Goal: Task Accomplishment & Management: Complete application form

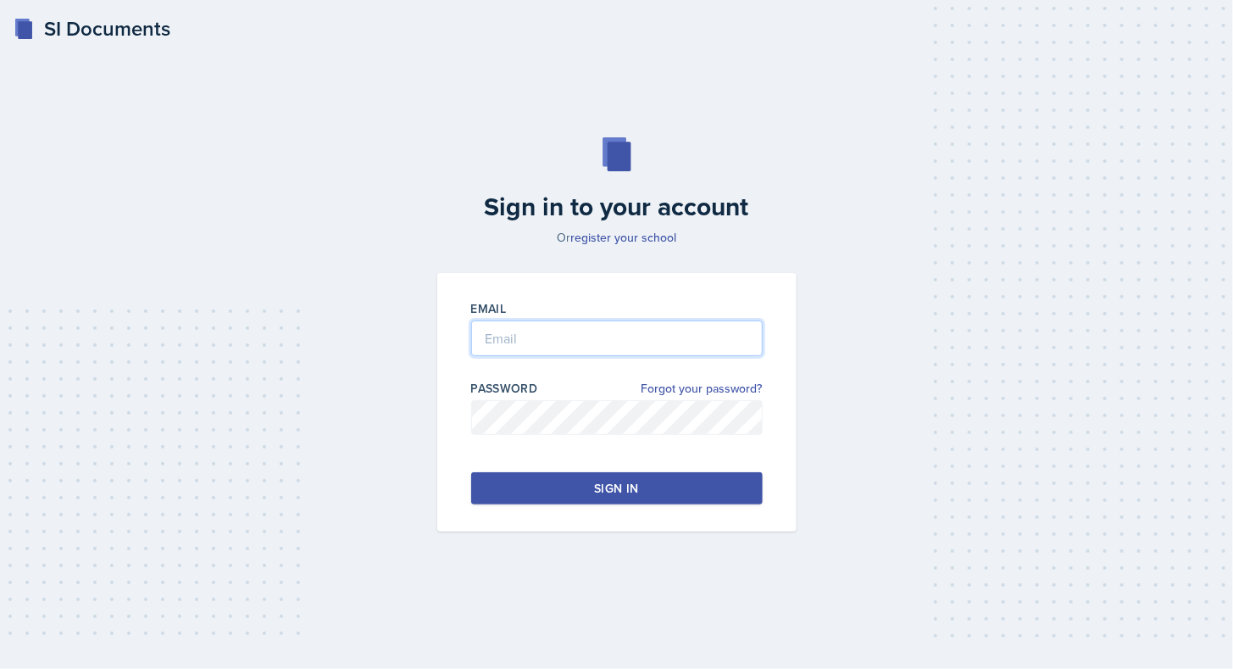
type input "[EMAIL_ADDRESS][DOMAIN_NAME]"
click at [587, 481] on button "Sign in" at bounding box center [617, 488] width 292 height 32
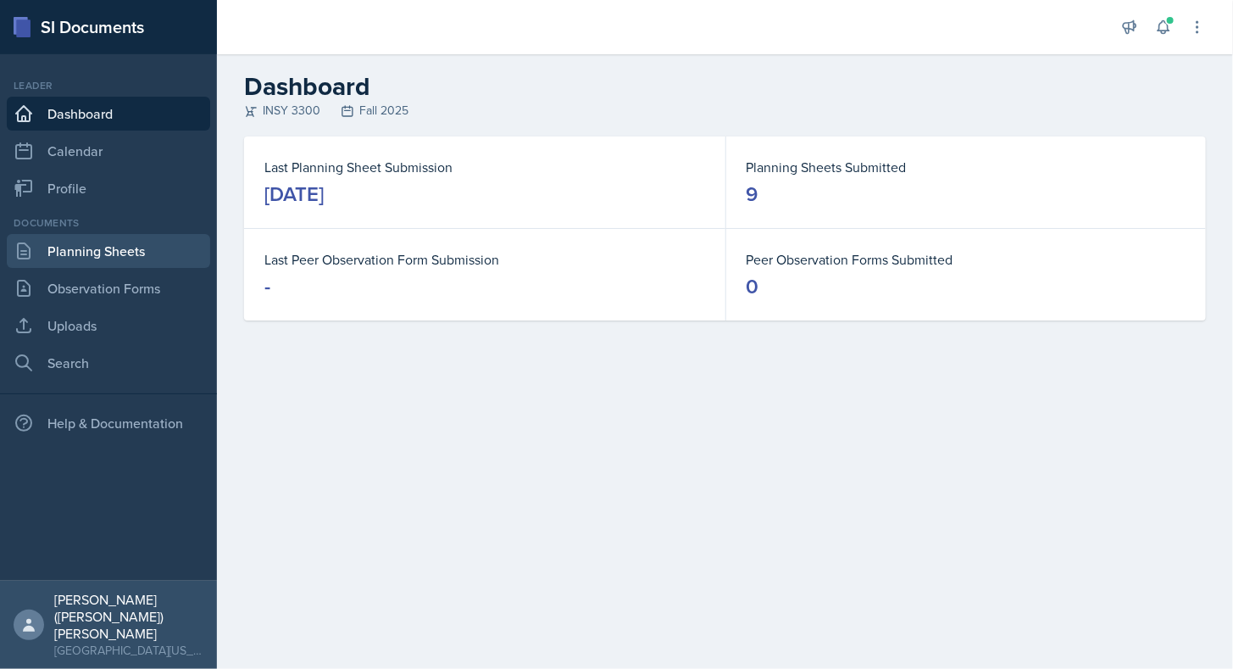
click at [123, 257] on link "Planning Sheets" at bounding box center [108, 251] width 203 height 34
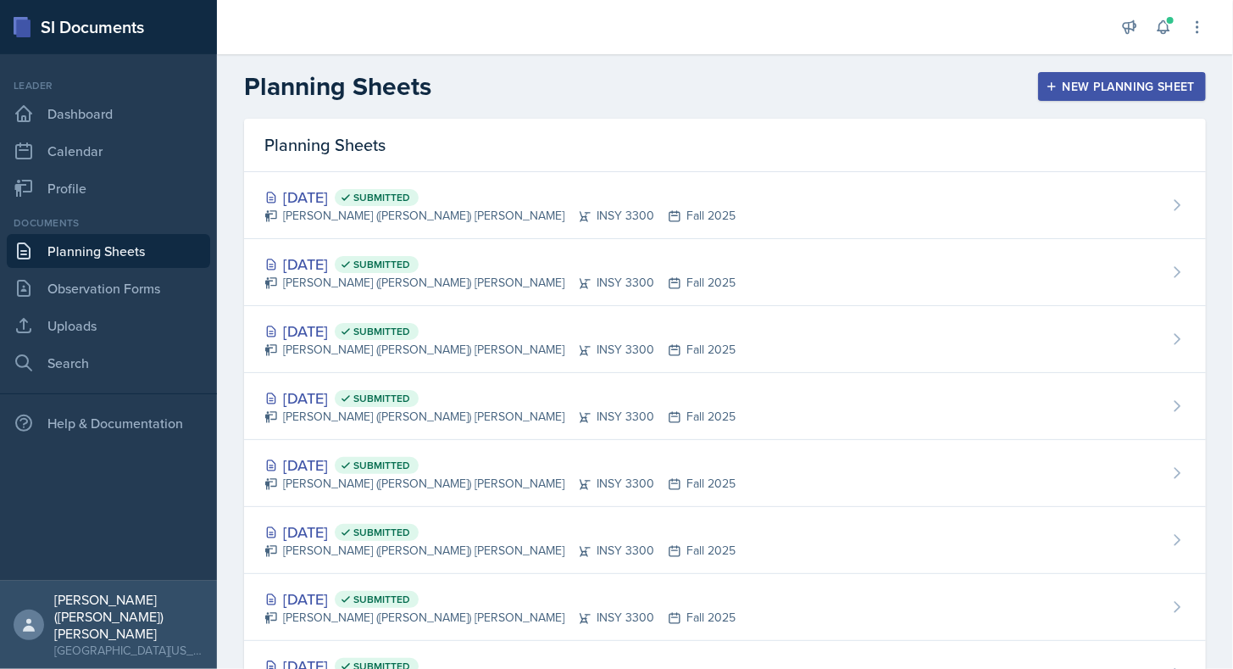
click at [1046, 82] on icon "button" at bounding box center [1052, 87] width 12 height 12
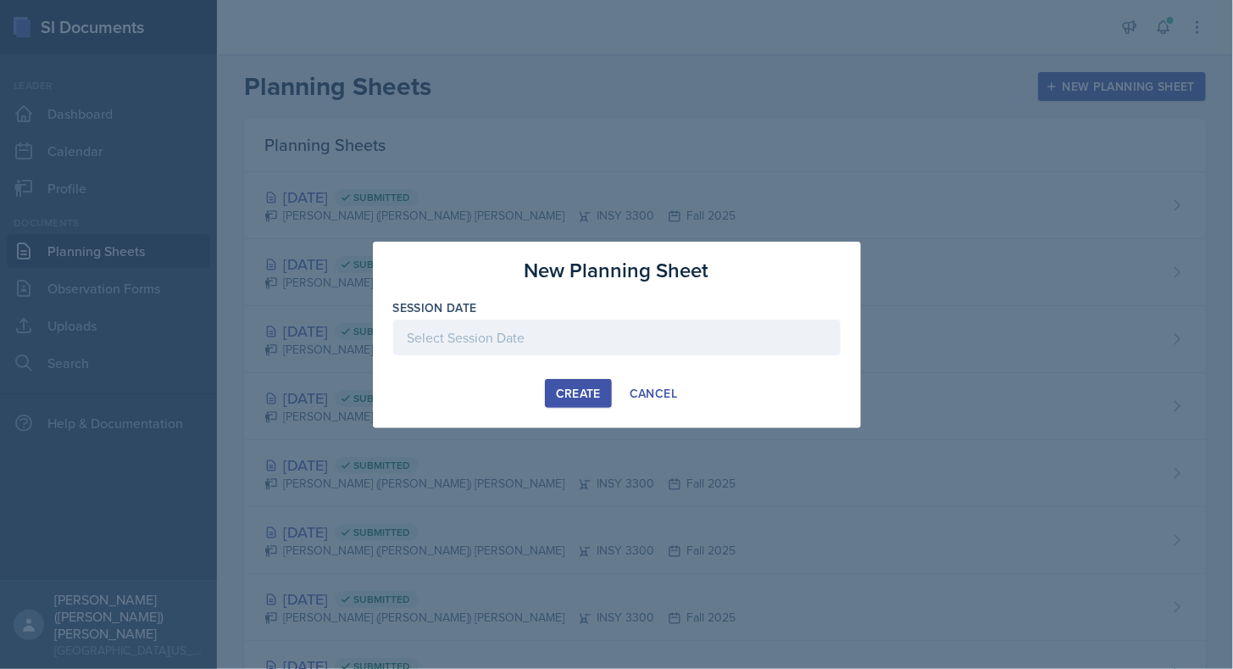
click at [655, 338] on div at bounding box center [617, 338] width 448 height 36
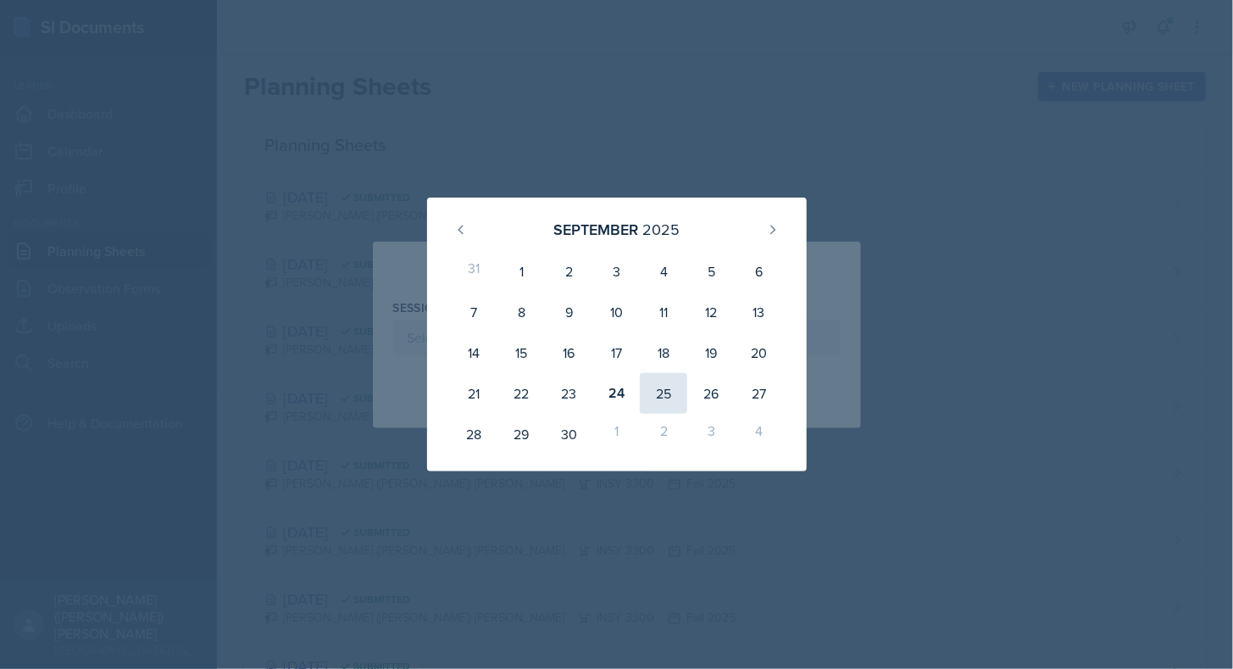
click at [658, 400] on div "25" at bounding box center [663, 393] width 47 height 41
type input "[DATE]"
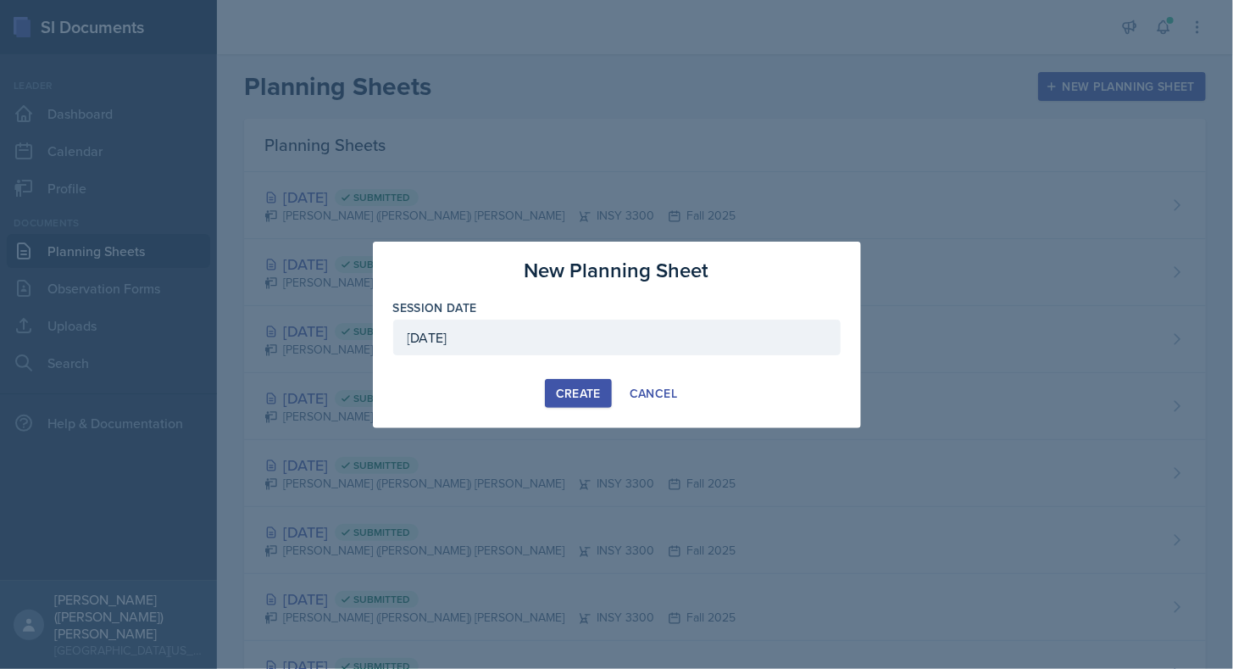
click at [580, 381] on button "Create" at bounding box center [578, 393] width 67 height 29
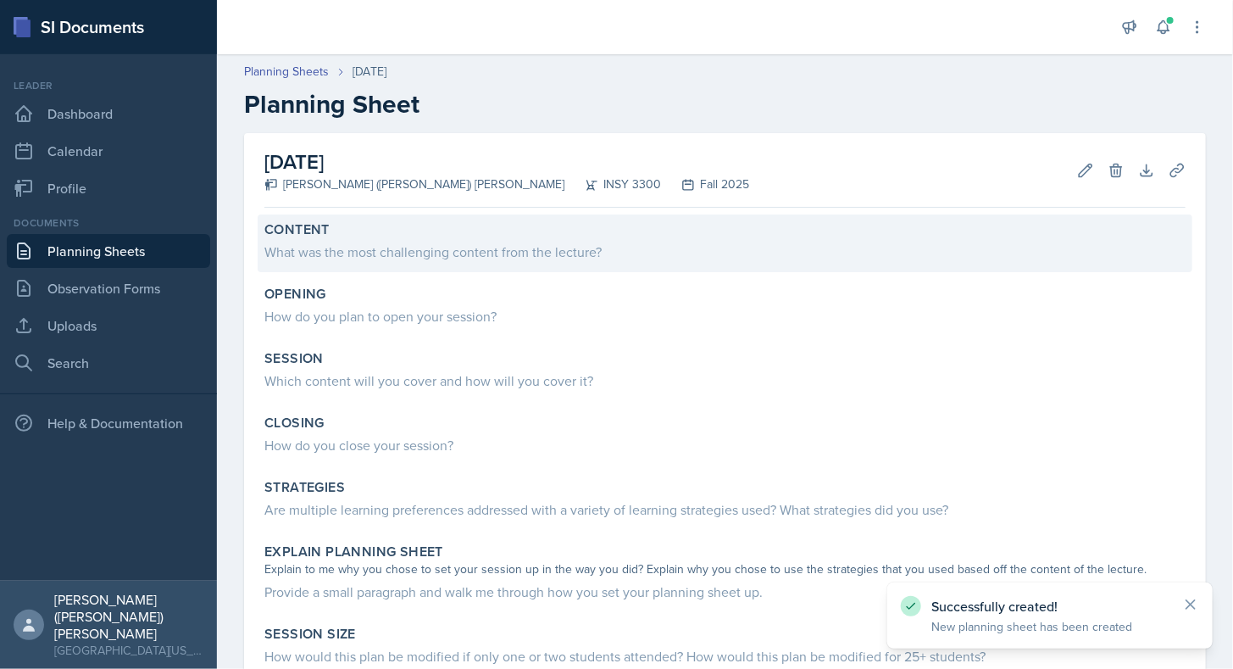
click at [512, 253] on div "What was the most challenging content from the lecture?" at bounding box center [724, 252] width 921 height 20
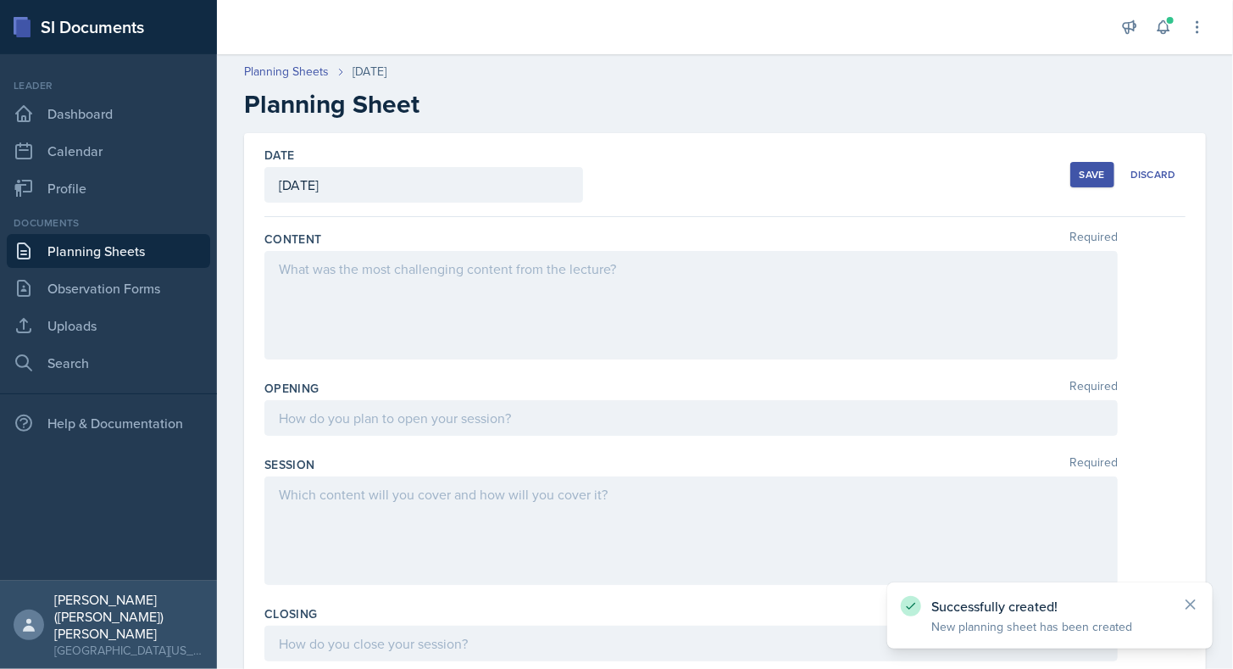
click at [526, 288] on div at bounding box center [691, 305] width 854 height 109
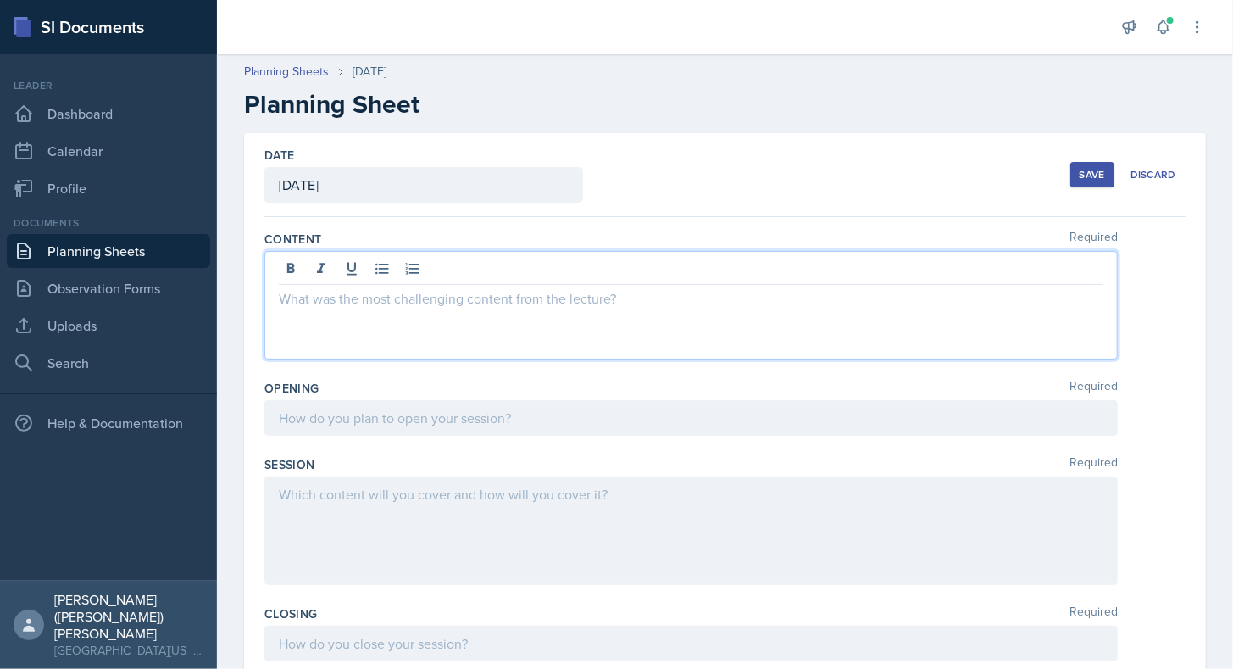
click at [526, 288] on p at bounding box center [691, 298] width 825 height 20
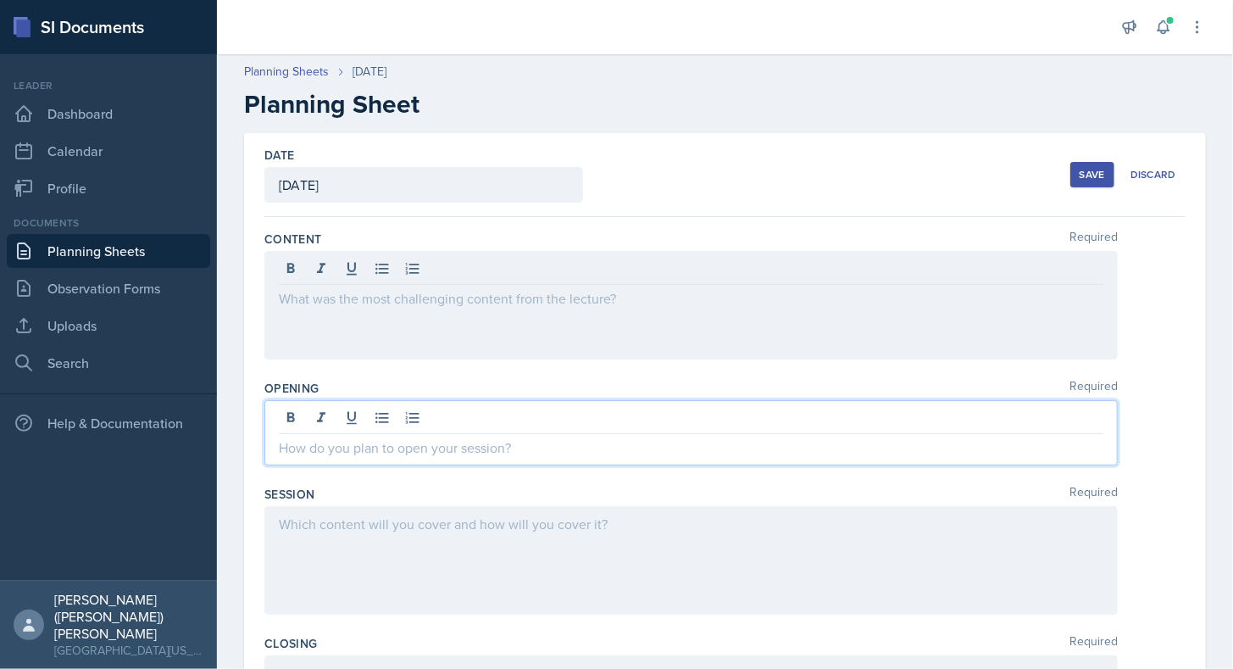
click at [469, 426] on div at bounding box center [691, 432] width 854 height 65
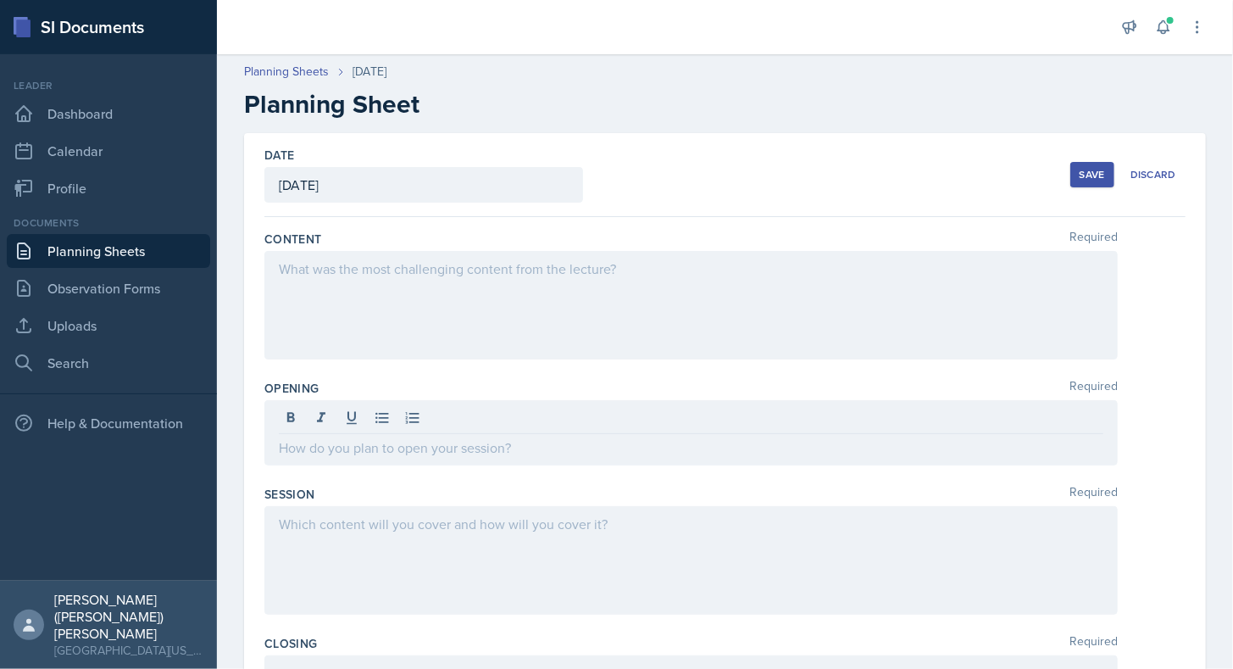
click at [459, 322] on div at bounding box center [691, 305] width 854 height 109
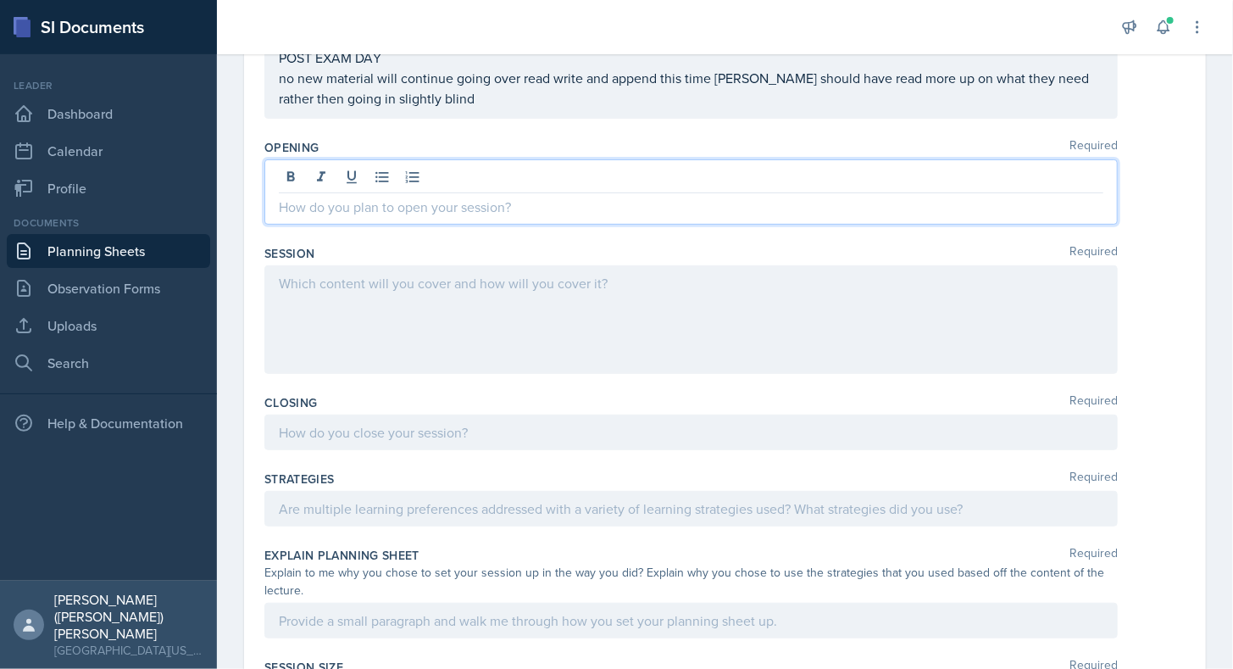
scroll to position [252, 0]
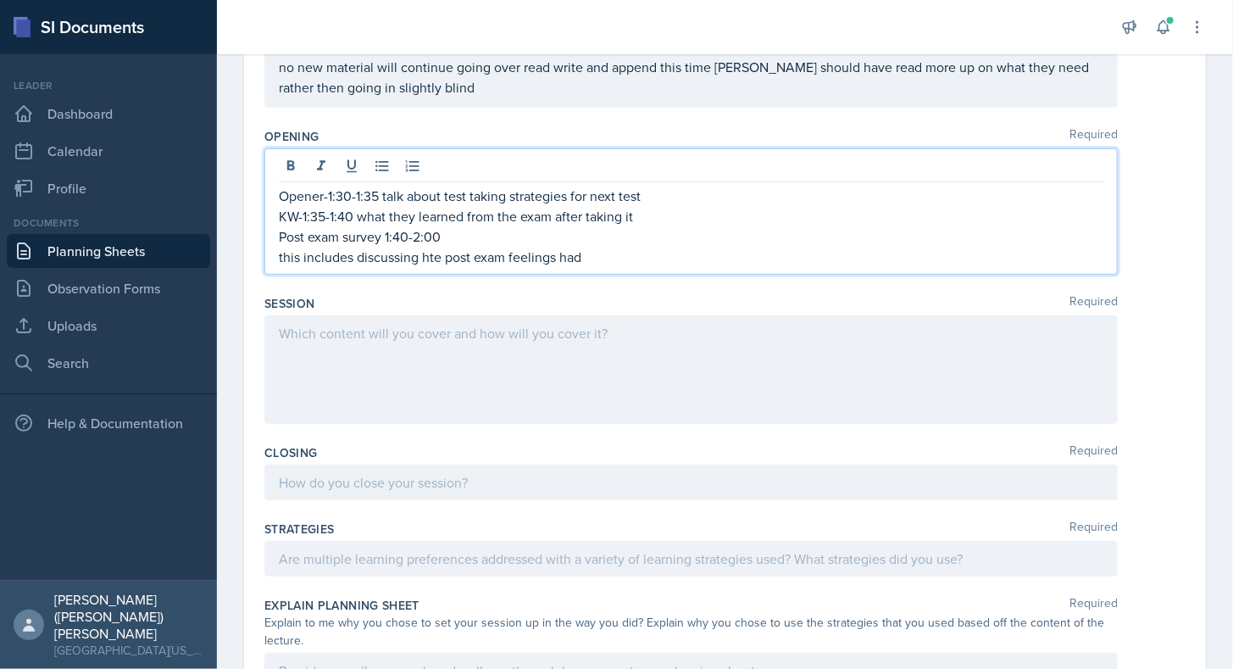
click at [466, 231] on p "Post exam survey 1:40-2:00" at bounding box center [691, 236] width 825 height 20
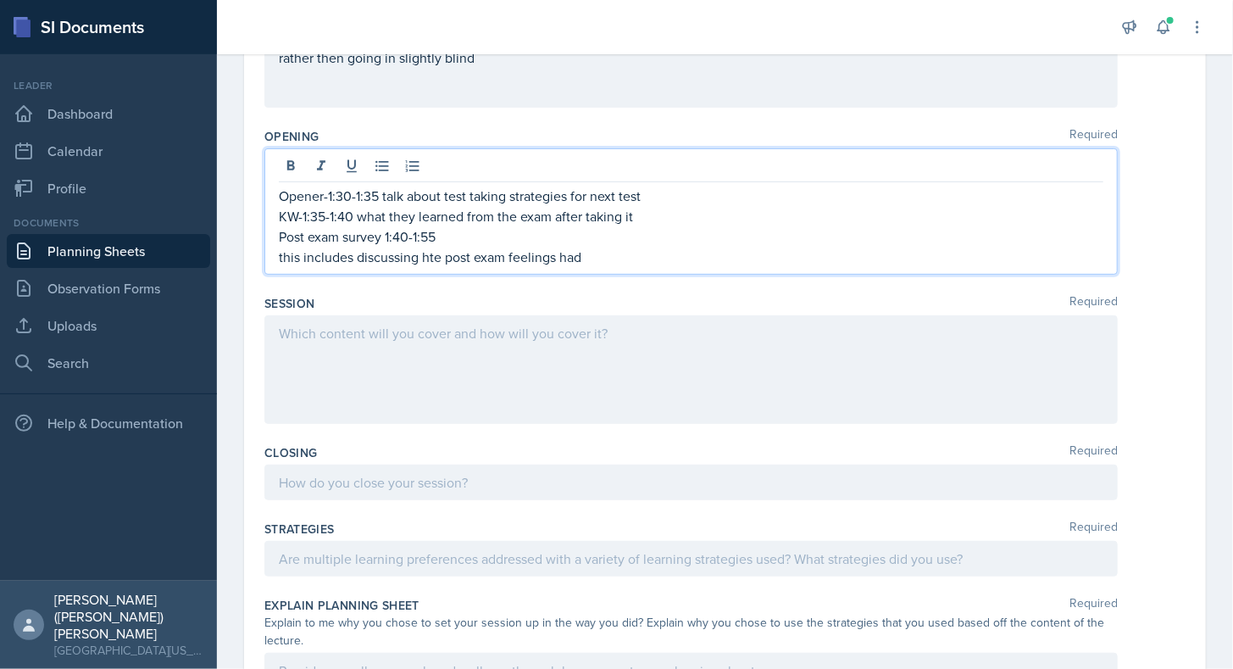
click at [604, 253] on p "this includes discussing hte post exam feelings had" at bounding box center [691, 257] width 825 height 20
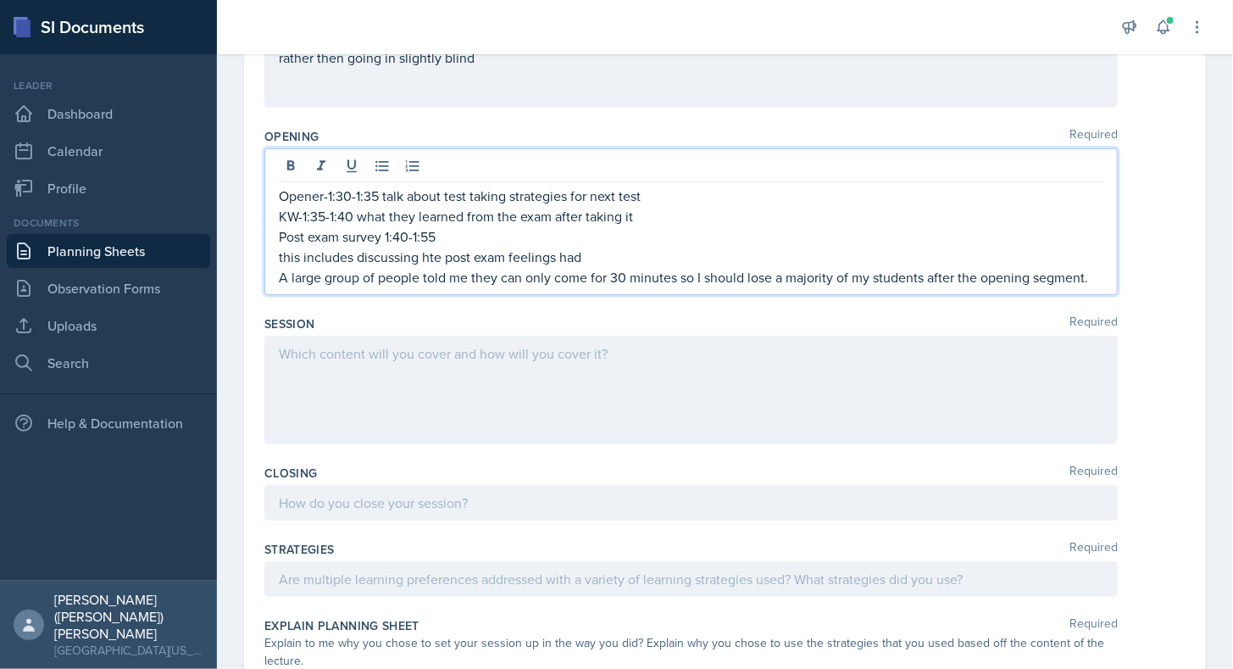
click at [578, 337] on div at bounding box center [691, 390] width 854 height 109
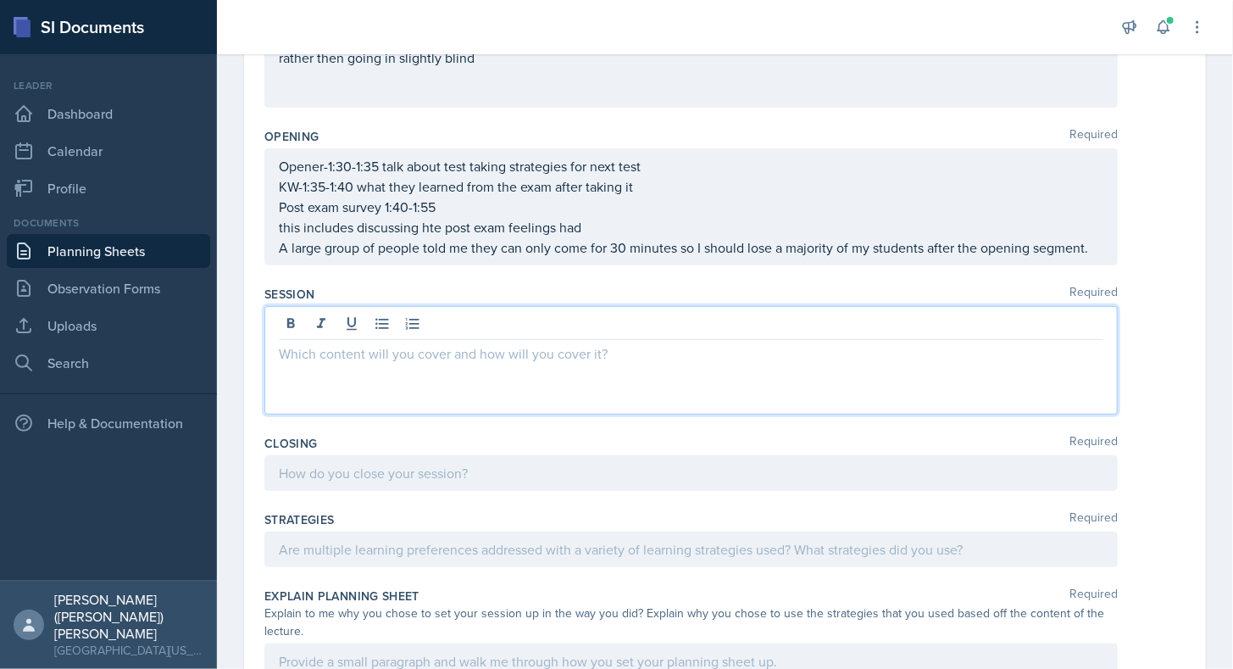
scroll to position [281, 0]
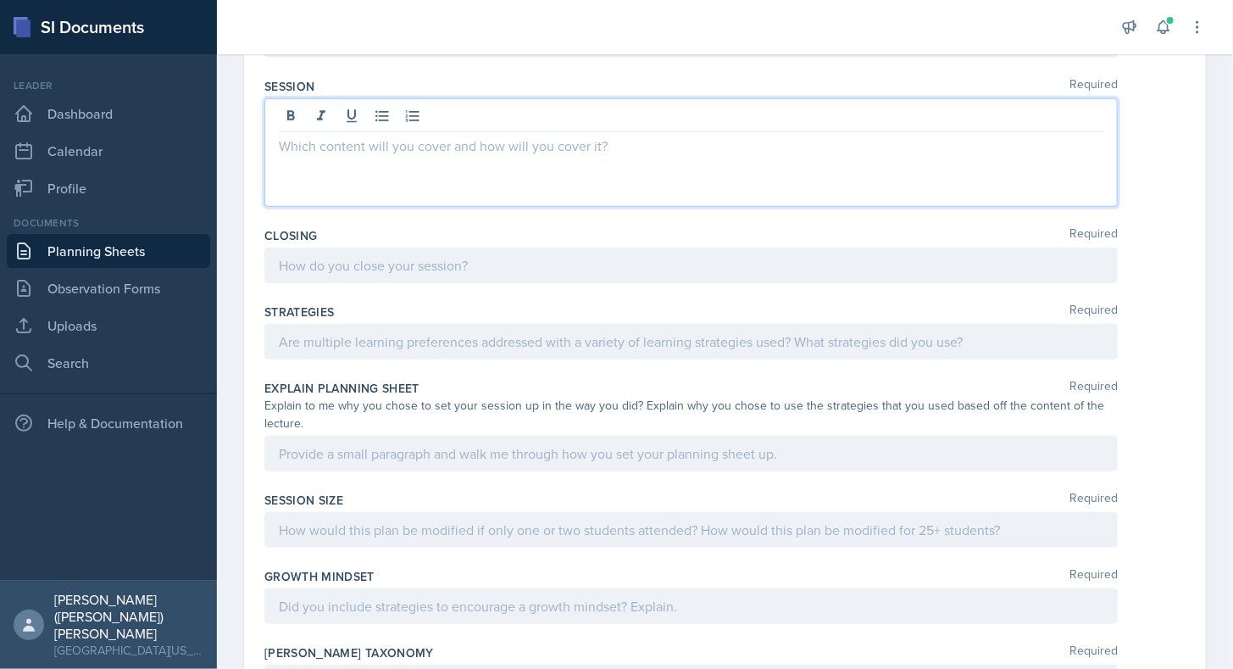
click at [516, 352] on p at bounding box center [691, 341] width 825 height 20
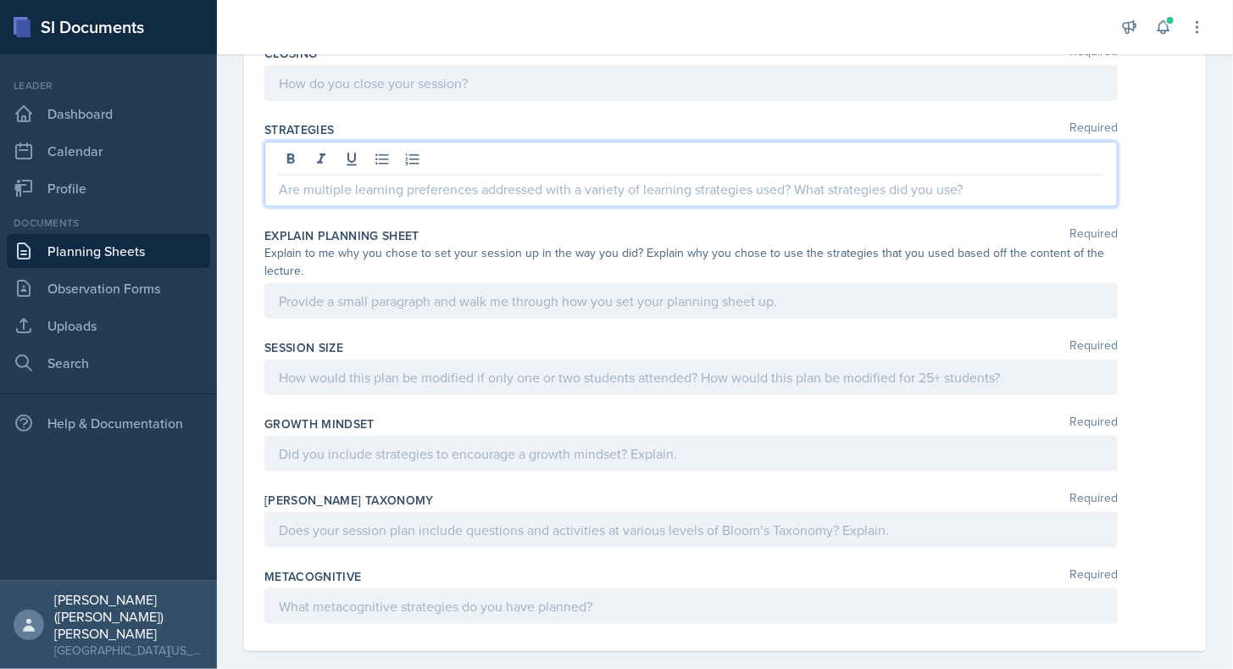
scroll to position [648, 0]
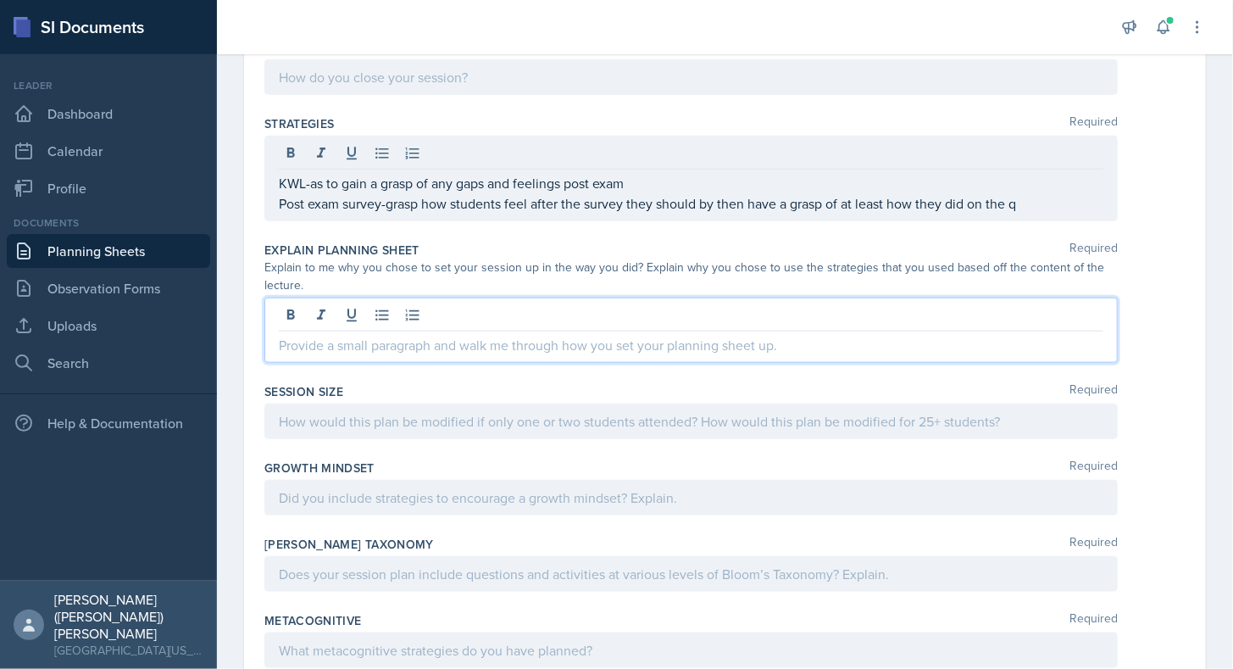
click at [1053, 206] on p "Post exam survey-grasp how students feel after the survey they should by then h…" at bounding box center [691, 203] width 825 height 20
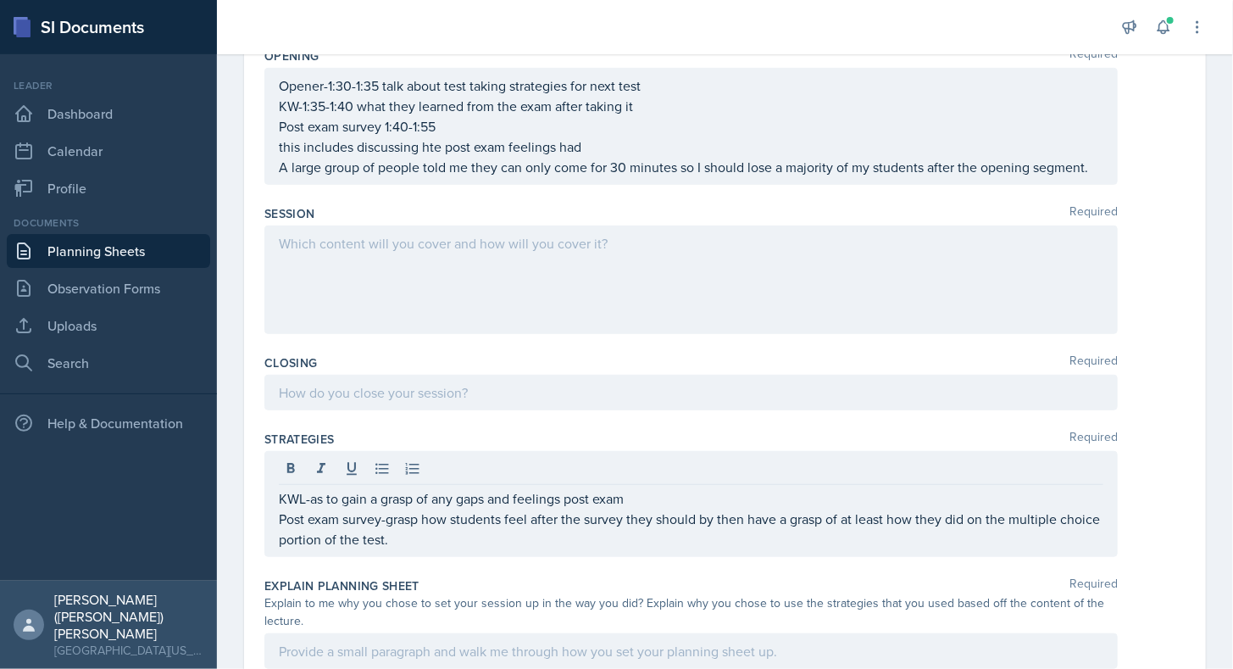
click at [649, 311] on div at bounding box center [691, 279] width 854 height 109
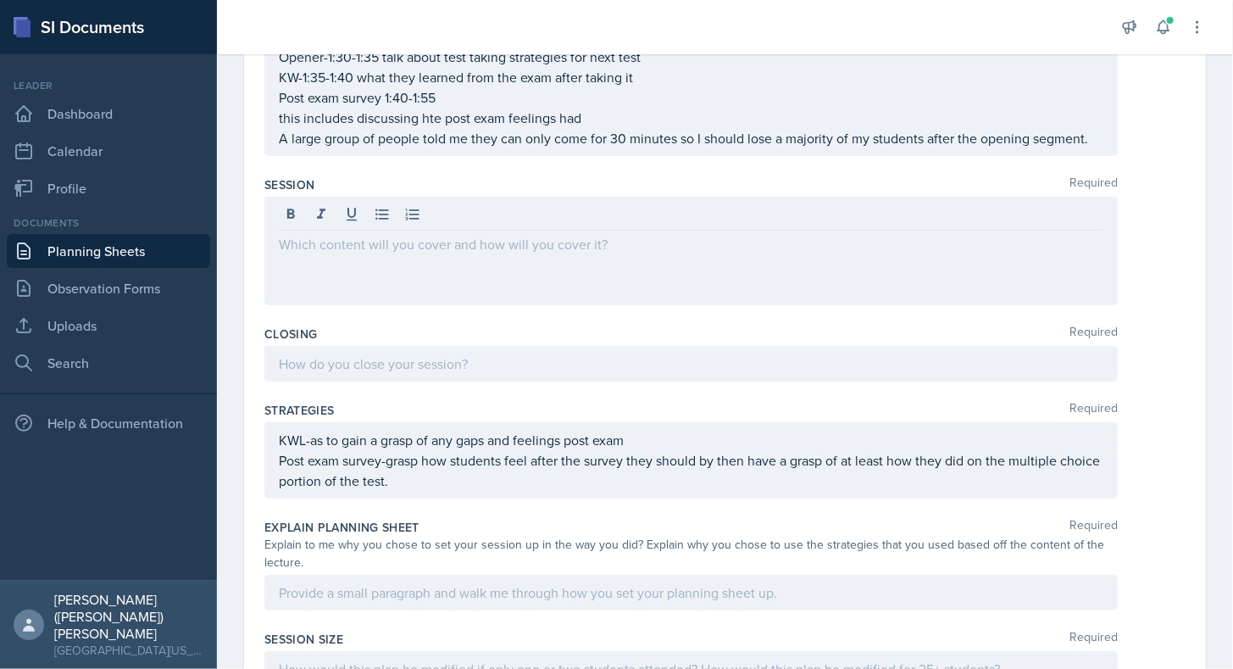
click at [487, 253] on div at bounding box center [691, 251] width 854 height 109
click at [495, 348] on div at bounding box center [691, 364] width 854 height 36
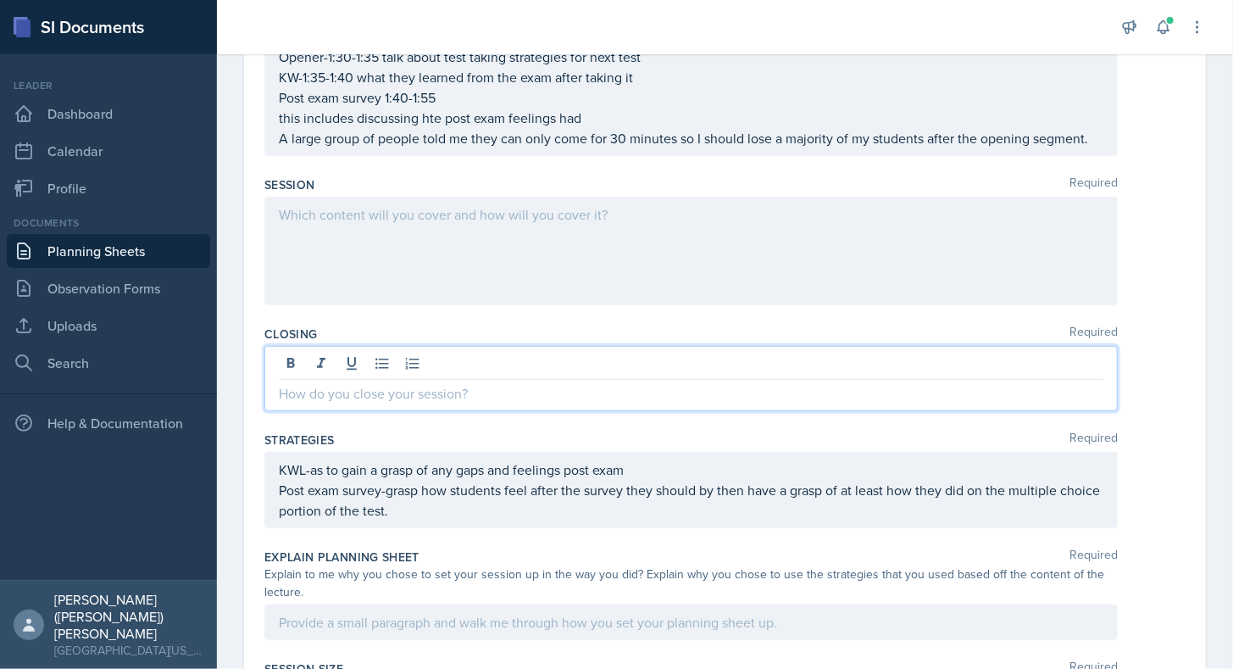
scroll to position [391, 0]
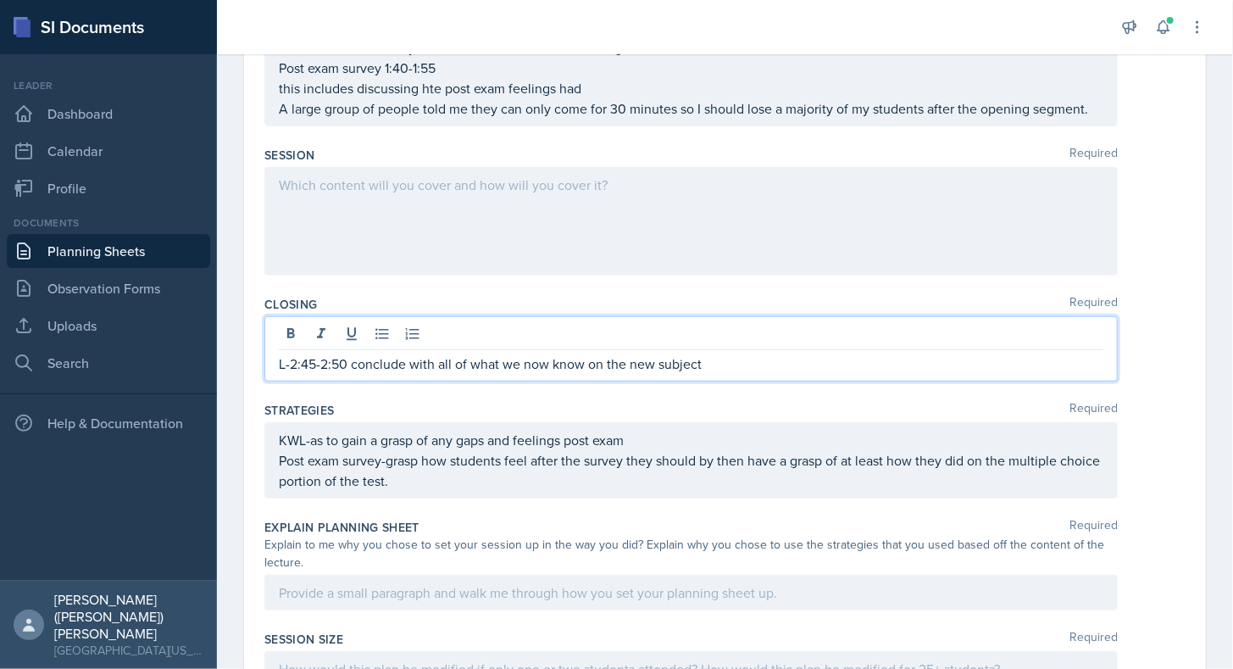
click at [276, 369] on div "L-2:45-2:50 conclude with all of what we now know on the new subject" at bounding box center [691, 348] width 854 height 65
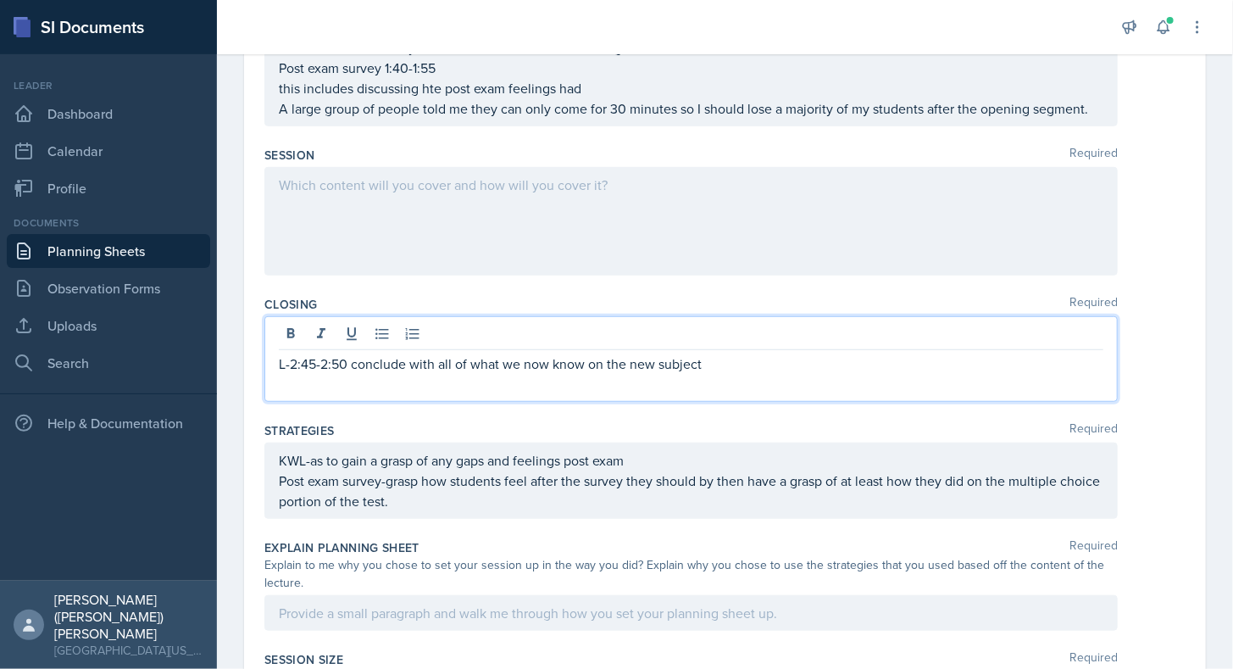
scroll to position [320, 0]
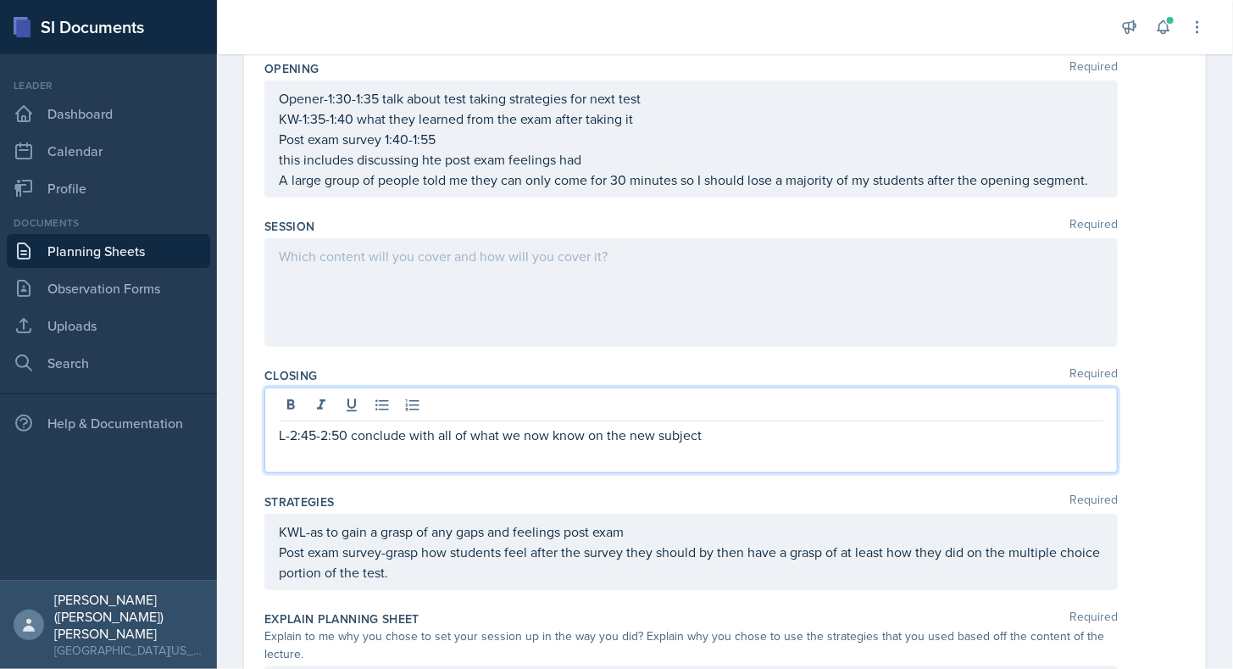
click at [279, 440] on p "L-2:45-2:50 conclude with all of what we now know on the new subject" at bounding box center [691, 435] width 825 height 20
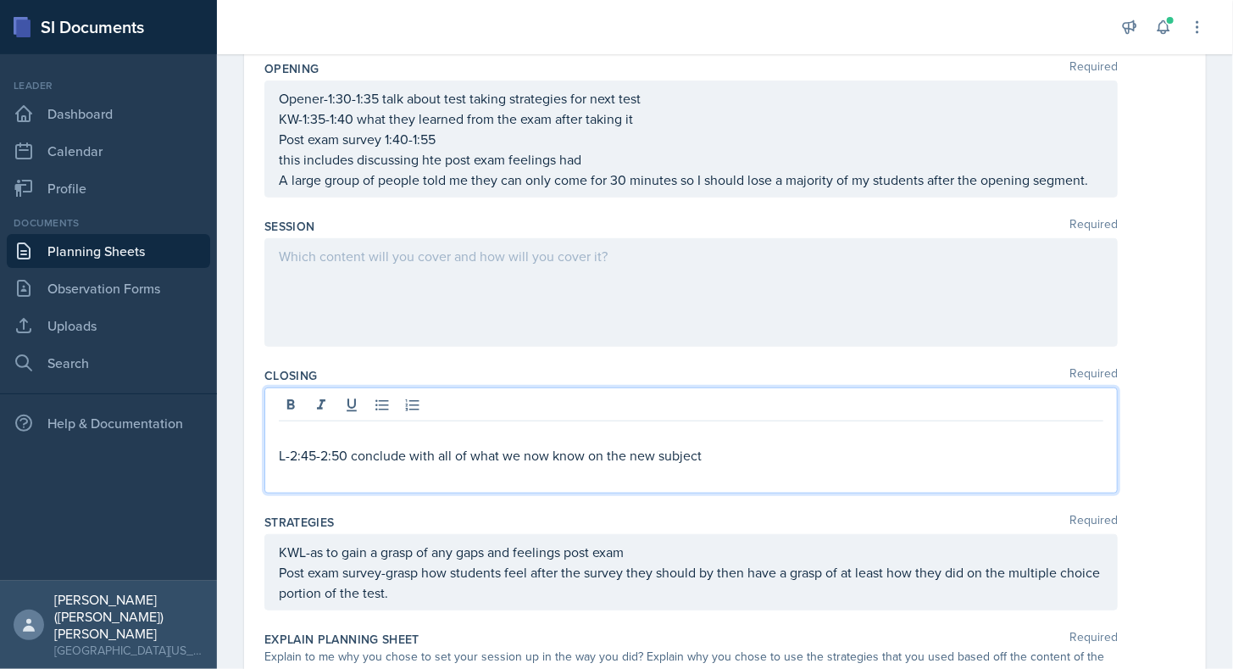
click at [279, 440] on p at bounding box center [691, 435] width 825 height 20
click at [287, 480] on p at bounding box center [691, 475] width 825 height 20
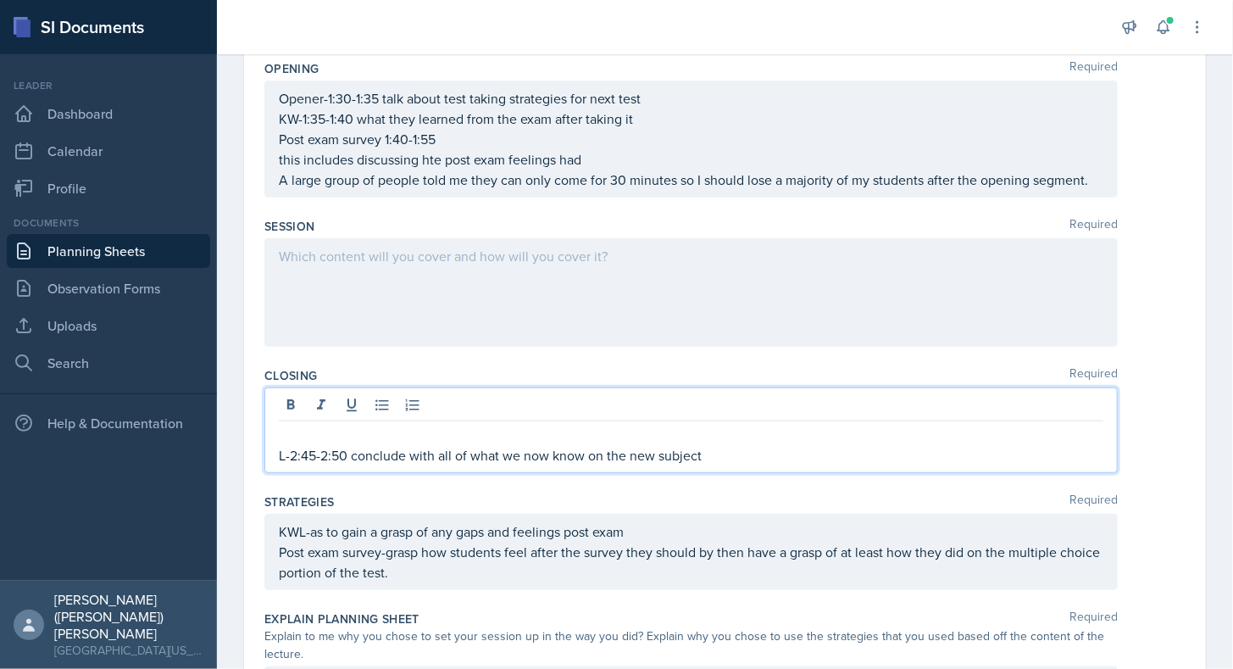
click at [317, 437] on p at bounding box center [691, 435] width 825 height 20
click at [309, 307] on div at bounding box center [691, 292] width 854 height 109
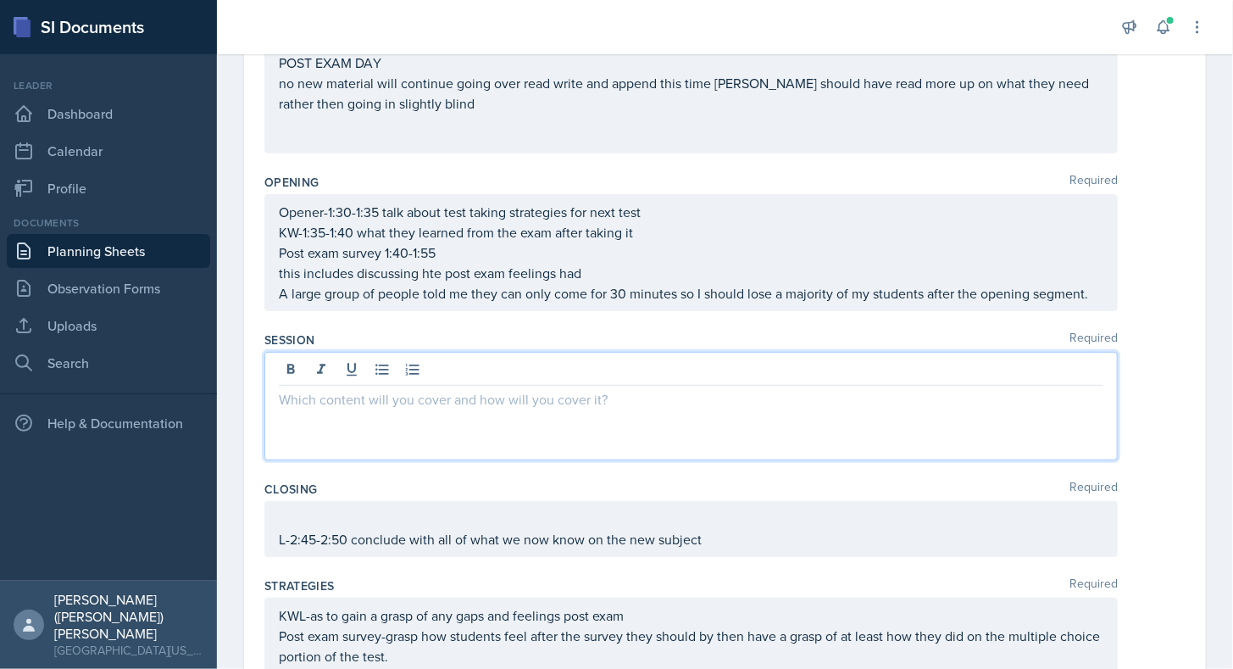
scroll to position [205, 0]
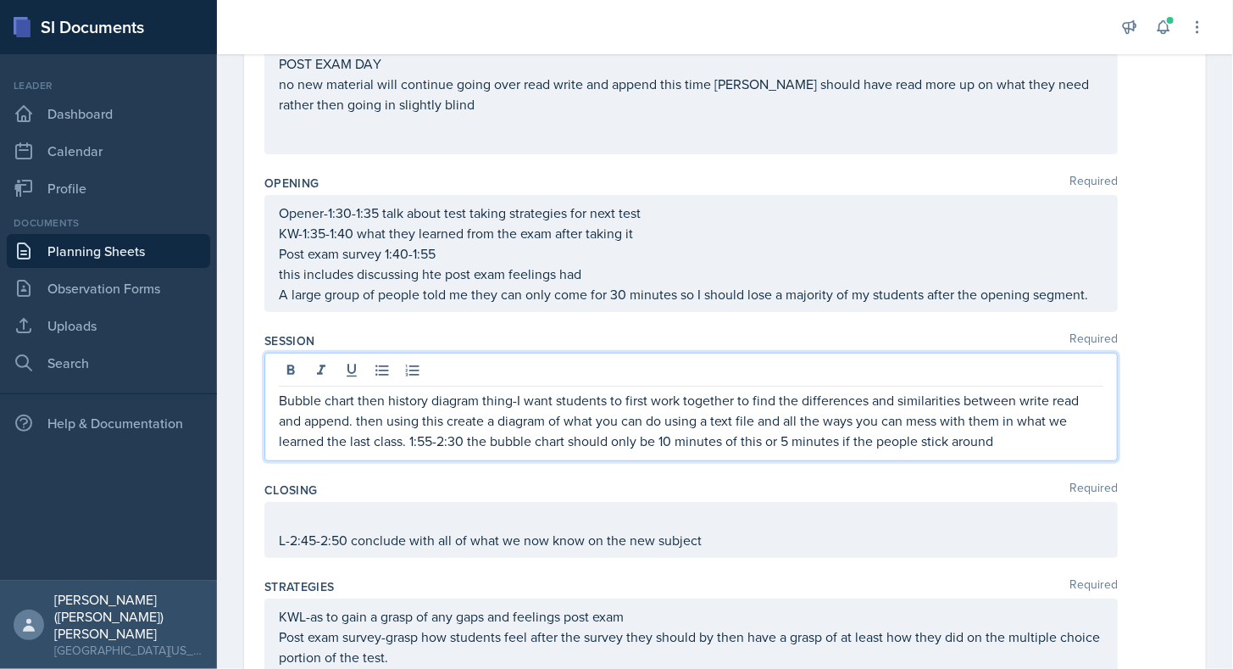
click at [550, 520] on div "L-2:45-2:50 conclude with all of what we now know on the new subject" at bounding box center [691, 530] width 854 height 56
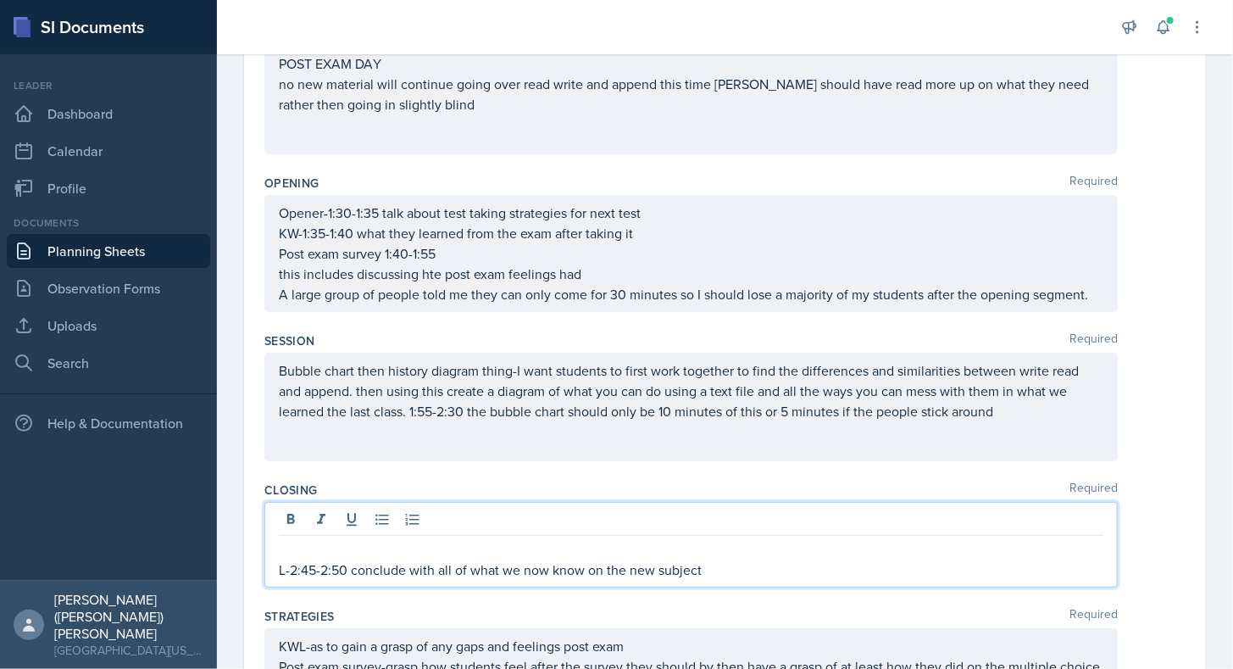
click at [665, 457] on div "Bubble chart then history diagram thing-I want students to first work together …" at bounding box center [691, 407] width 854 height 109
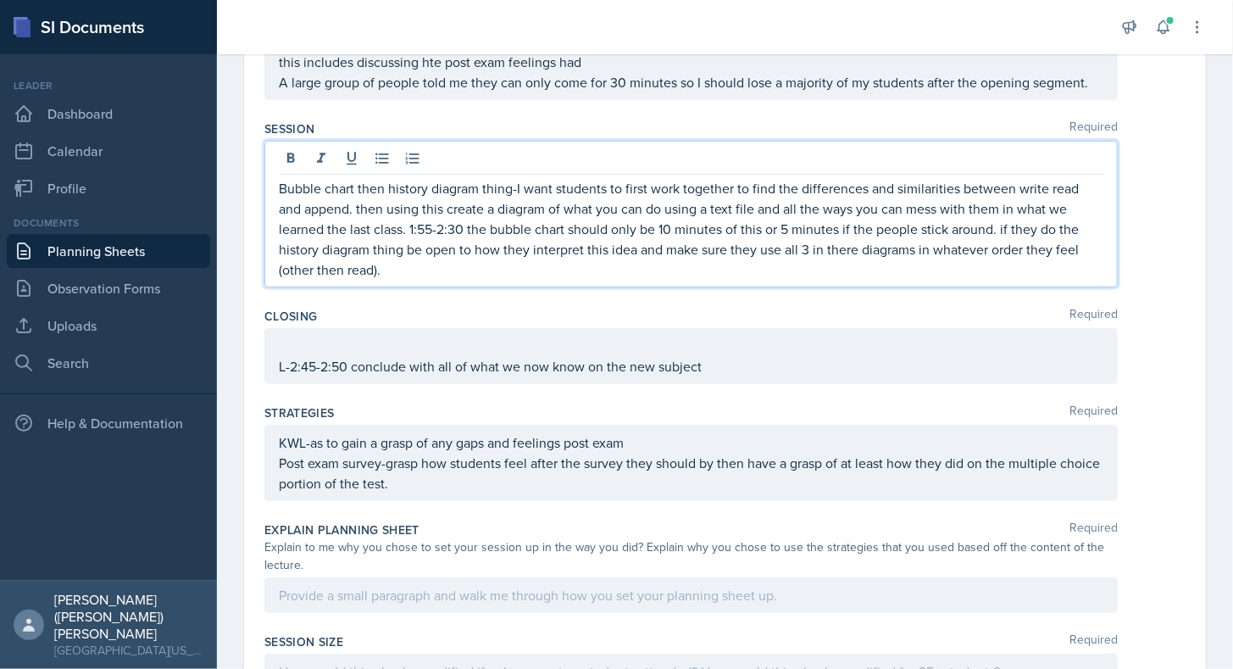
scroll to position [424, 0]
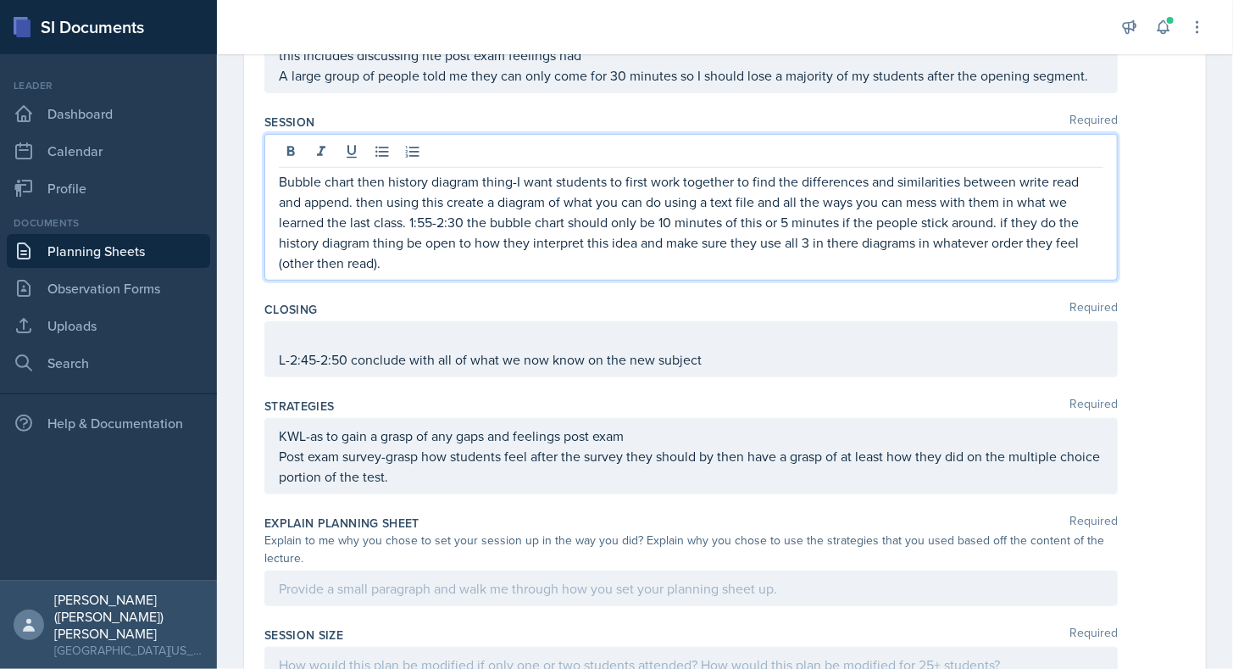
click at [798, 337] on p at bounding box center [691, 339] width 825 height 20
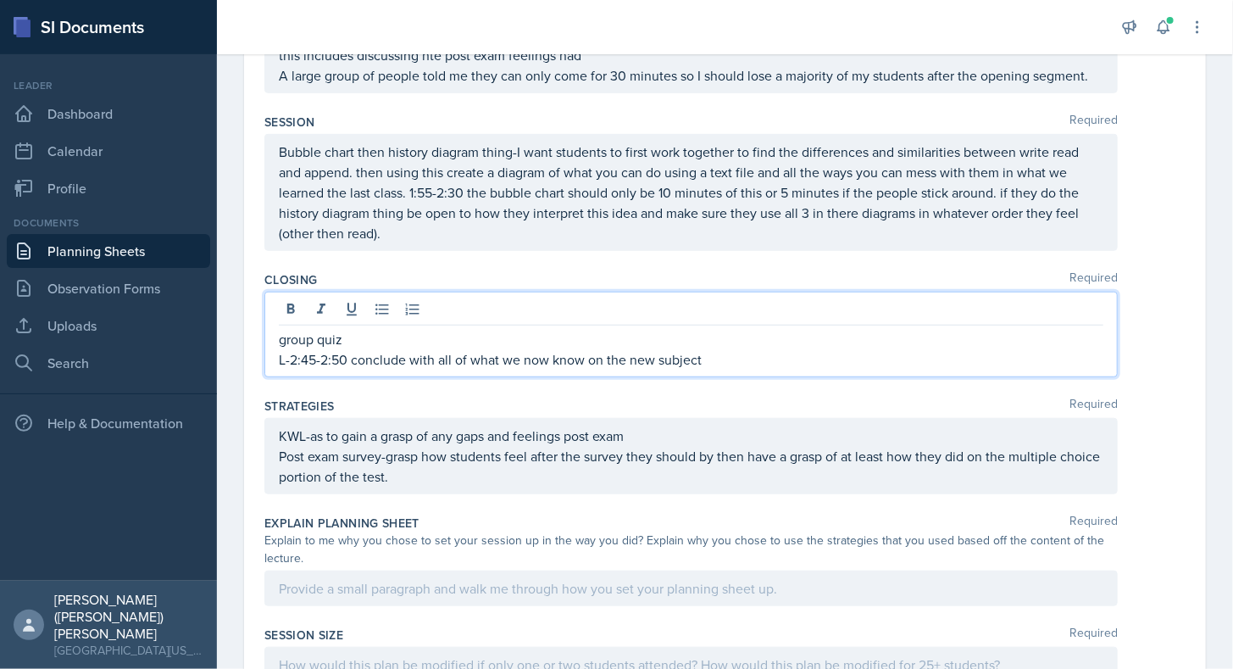
click at [729, 366] on div "group quiz L-2:45-2:50 conclude with all of what we now know on the new subject" at bounding box center [691, 335] width 854 height 86
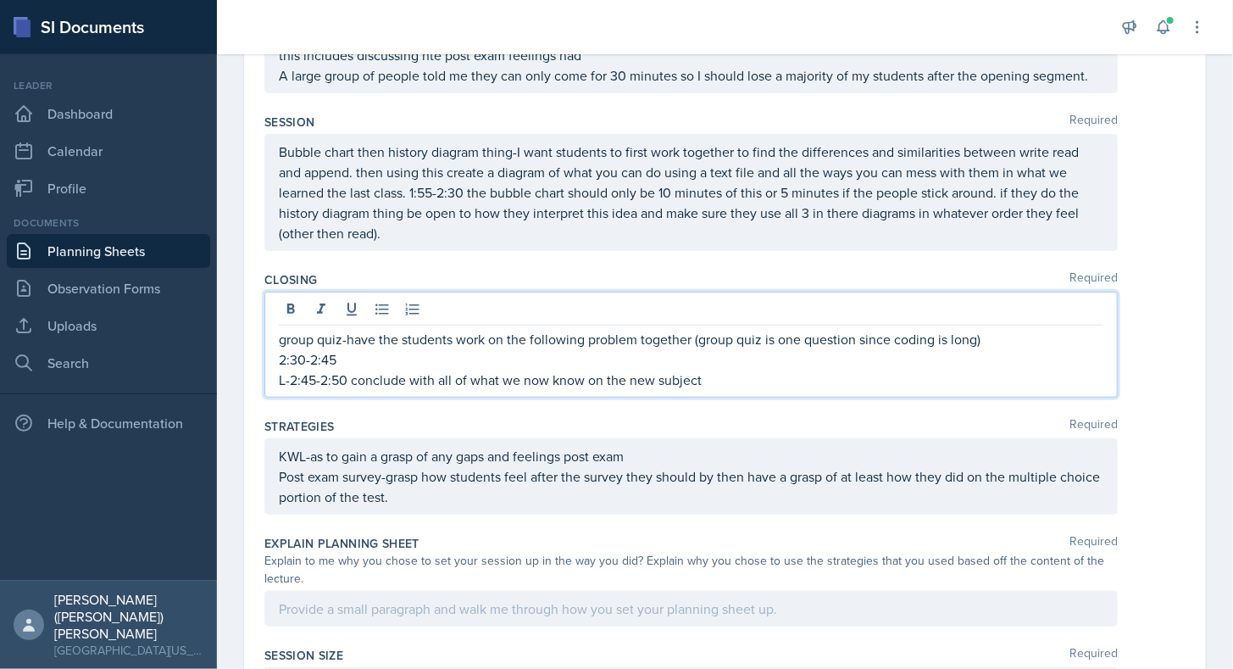
click at [1033, 342] on p "group quiz-have the students work on the following problem together (group quiz…" at bounding box center [691, 339] width 825 height 20
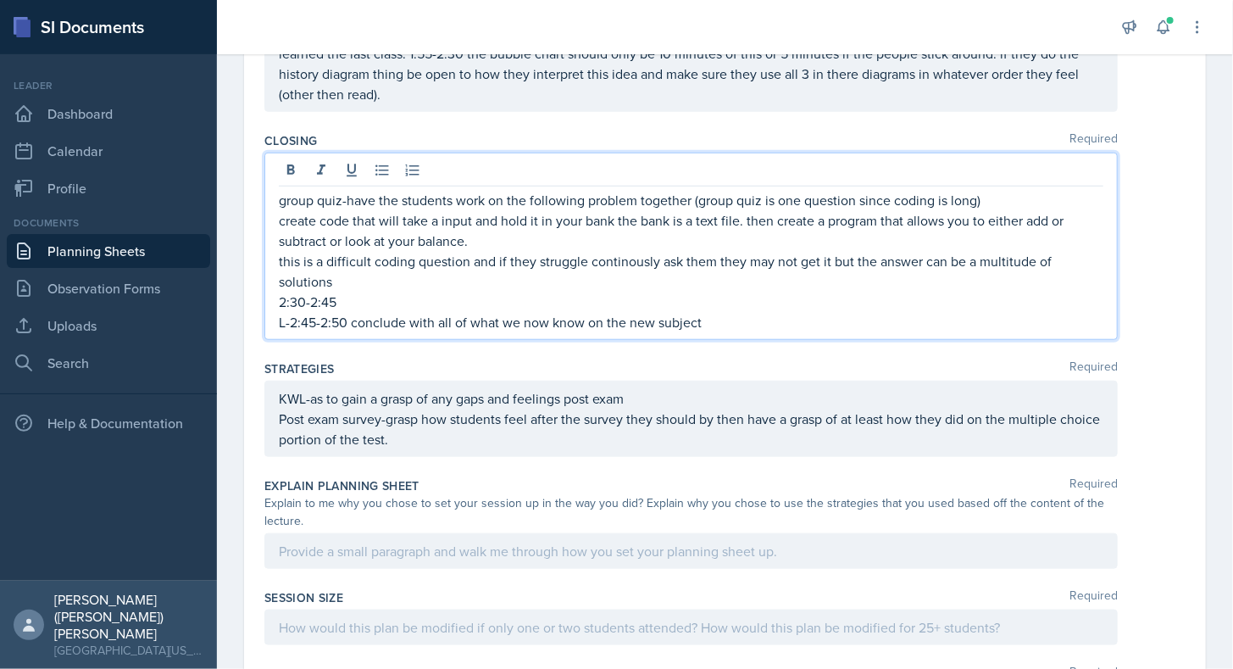
scroll to position [564, 0]
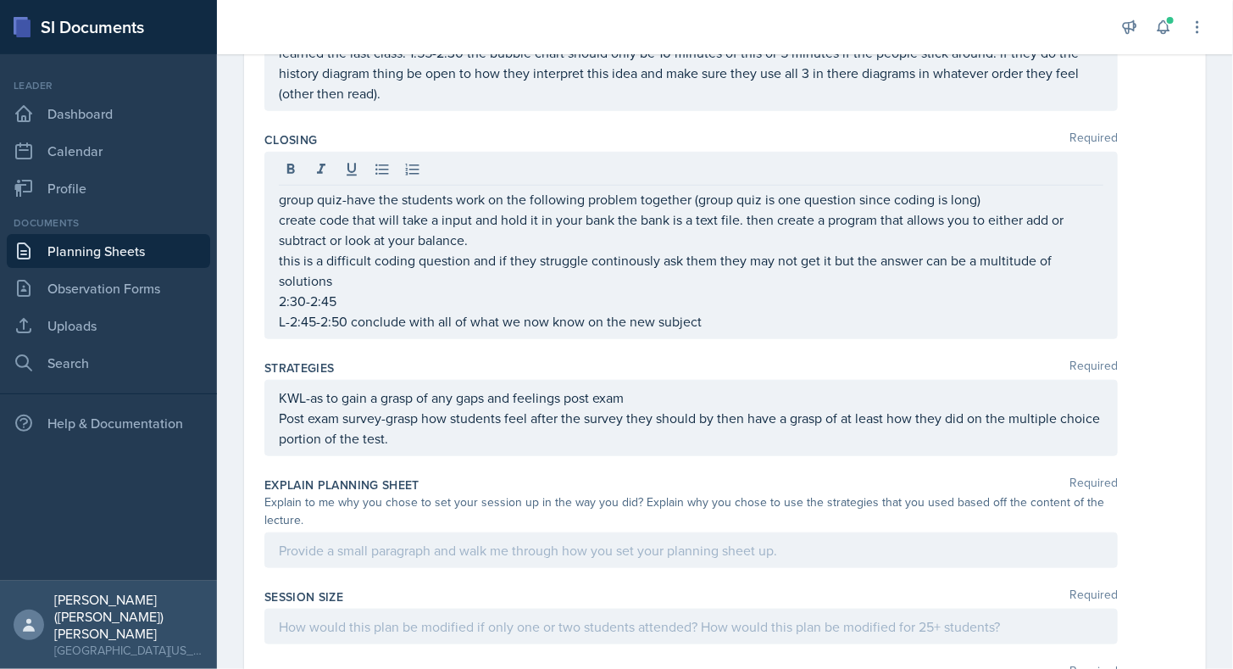
click at [619, 526] on div "Explain Planning Sheet Required Explain to me why you chose to set your session…" at bounding box center [724, 526] width 921 height 112
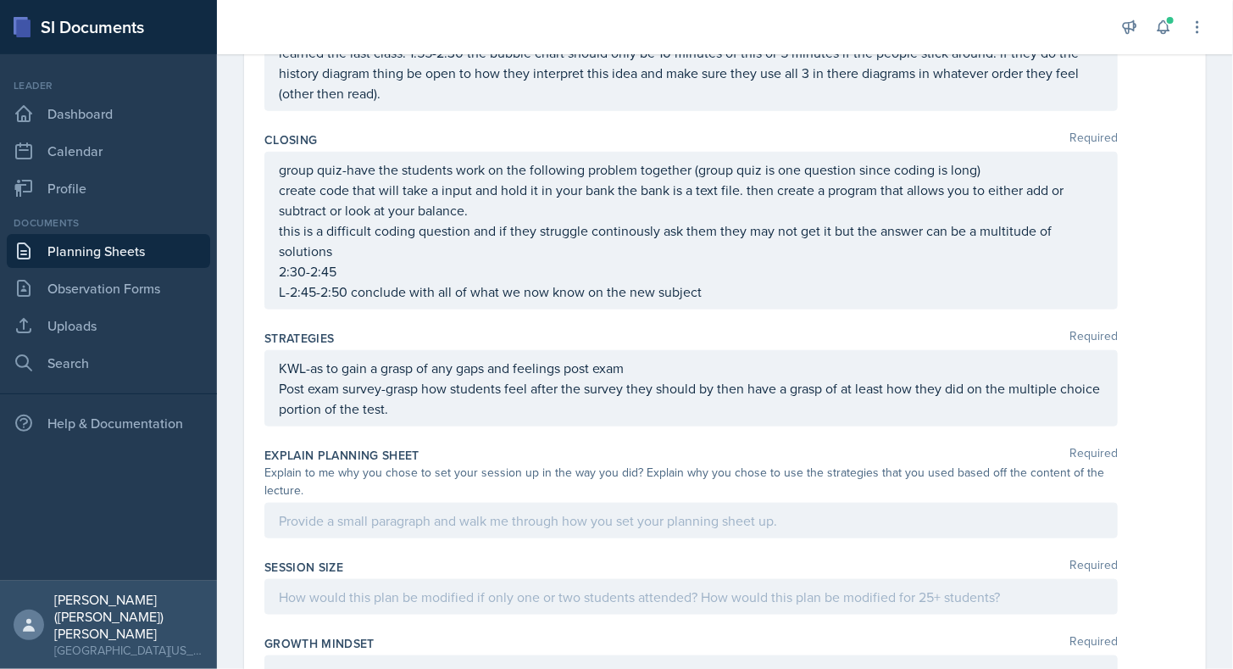
click at [527, 402] on div "KWL-as to gain a grasp of any gaps and feelings post exam Post exam survey-gras…" at bounding box center [691, 388] width 825 height 61
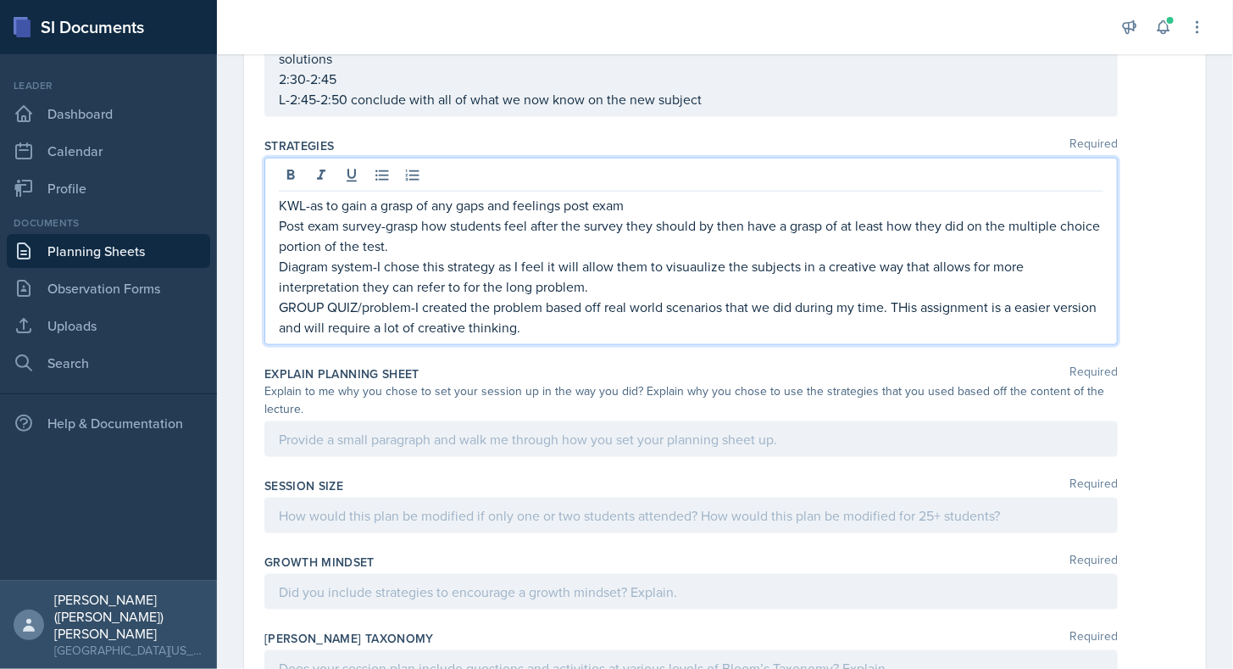
scroll to position [758, 0]
click at [605, 426] on div at bounding box center [691, 438] width 854 height 36
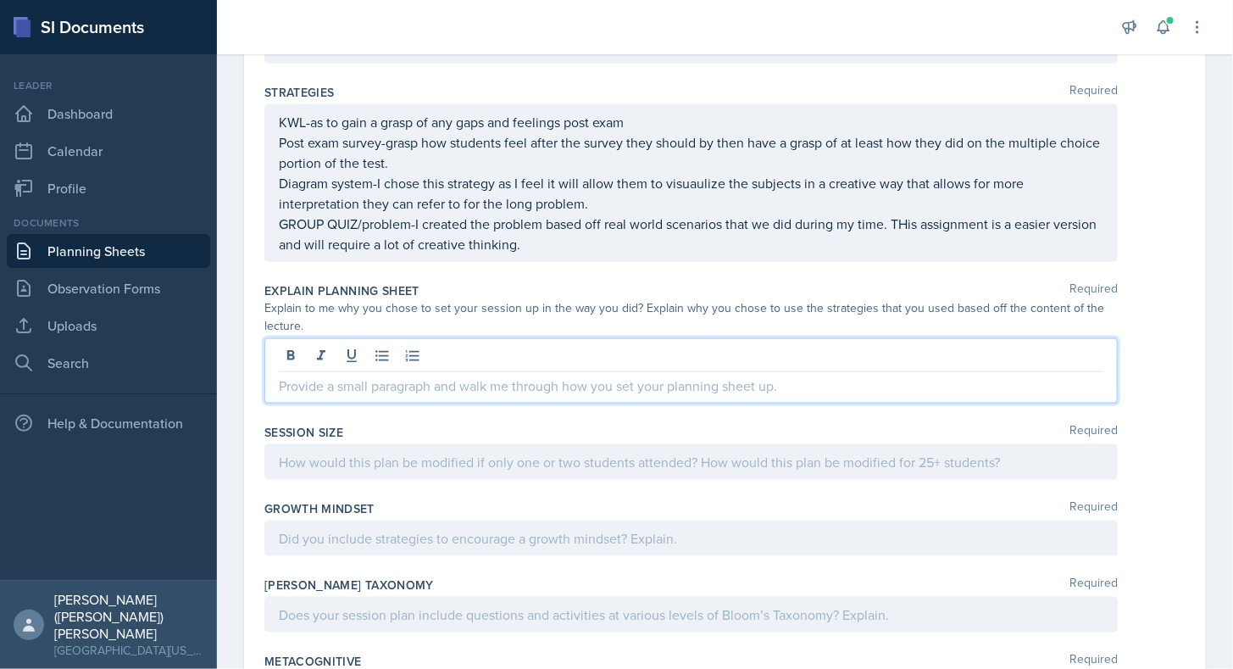
scroll to position [812, 0]
click at [601, 463] on div at bounding box center [691, 460] width 854 height 36
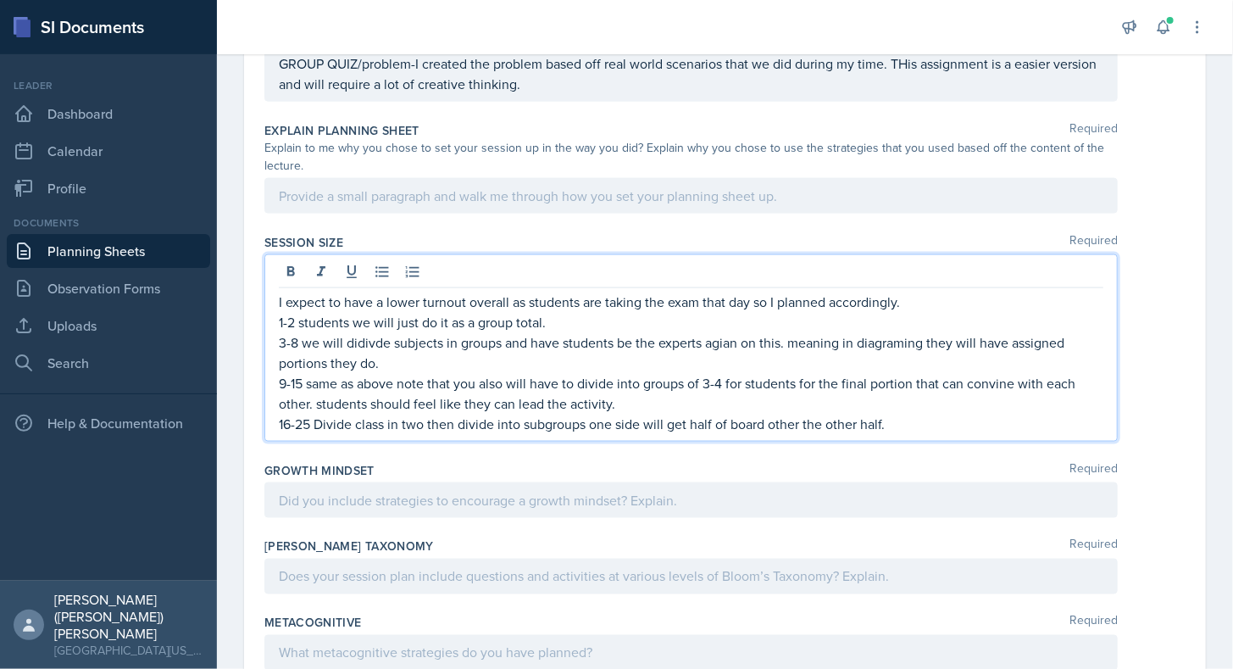
scroll to position [1031, 0]
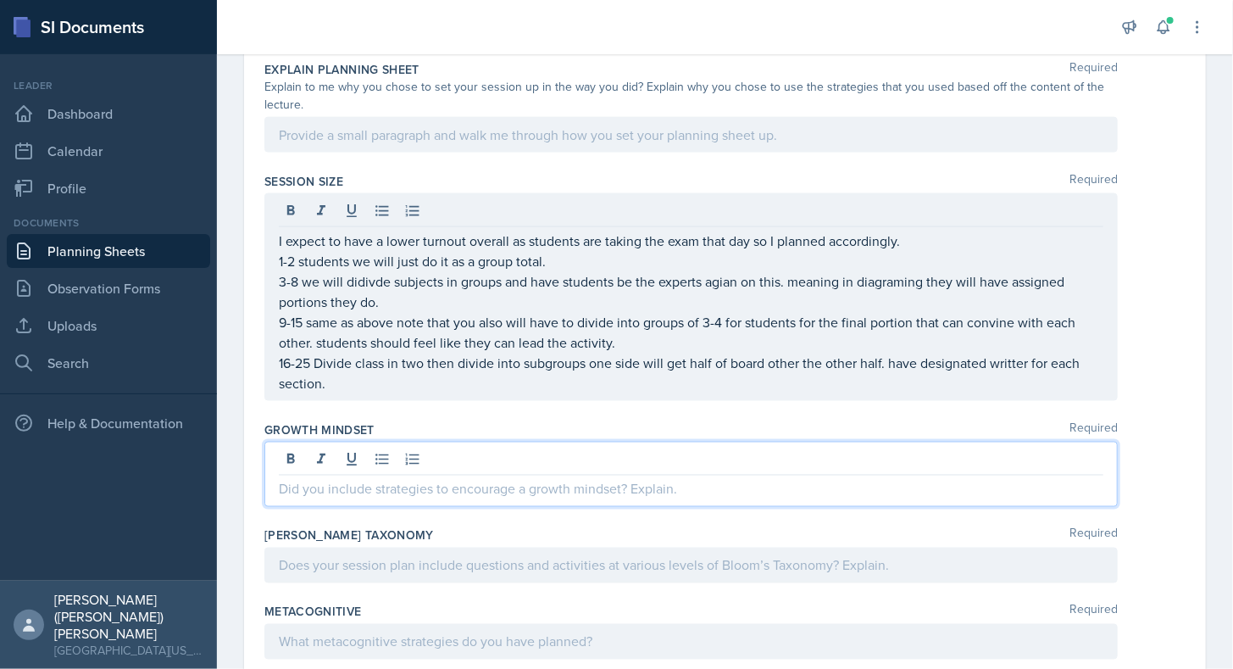
click at [788, 459] on div at bounding box center [691, 474] width 854 height 65
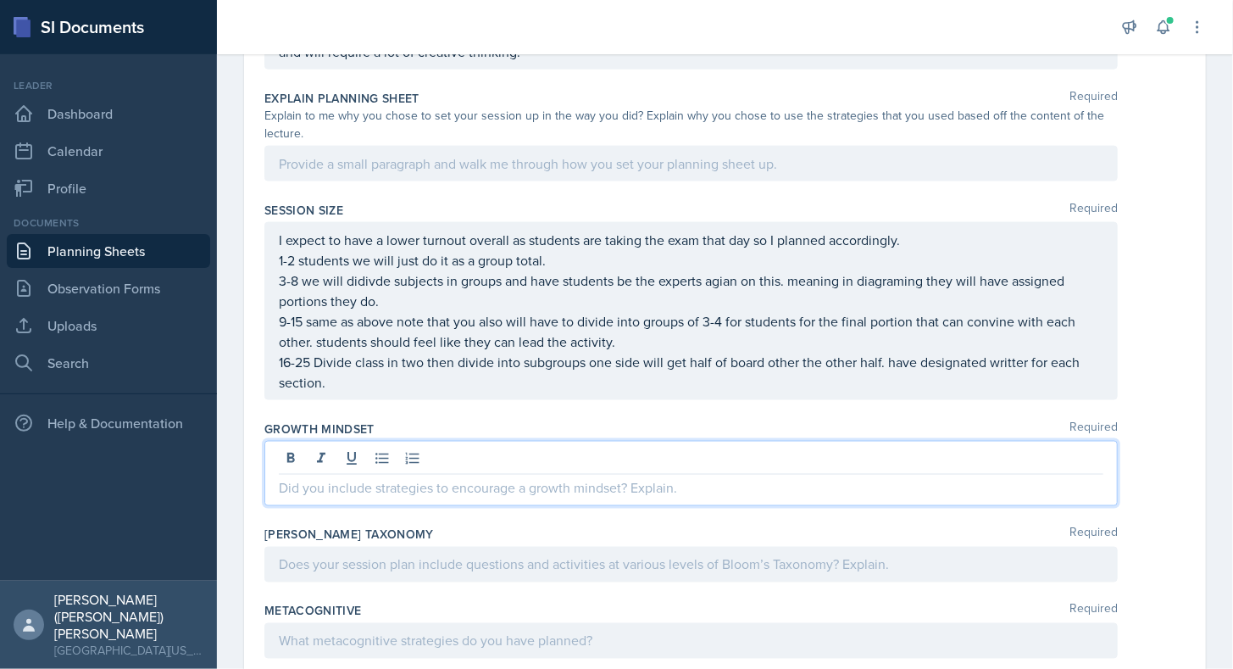
scroll to position [1051, 0]
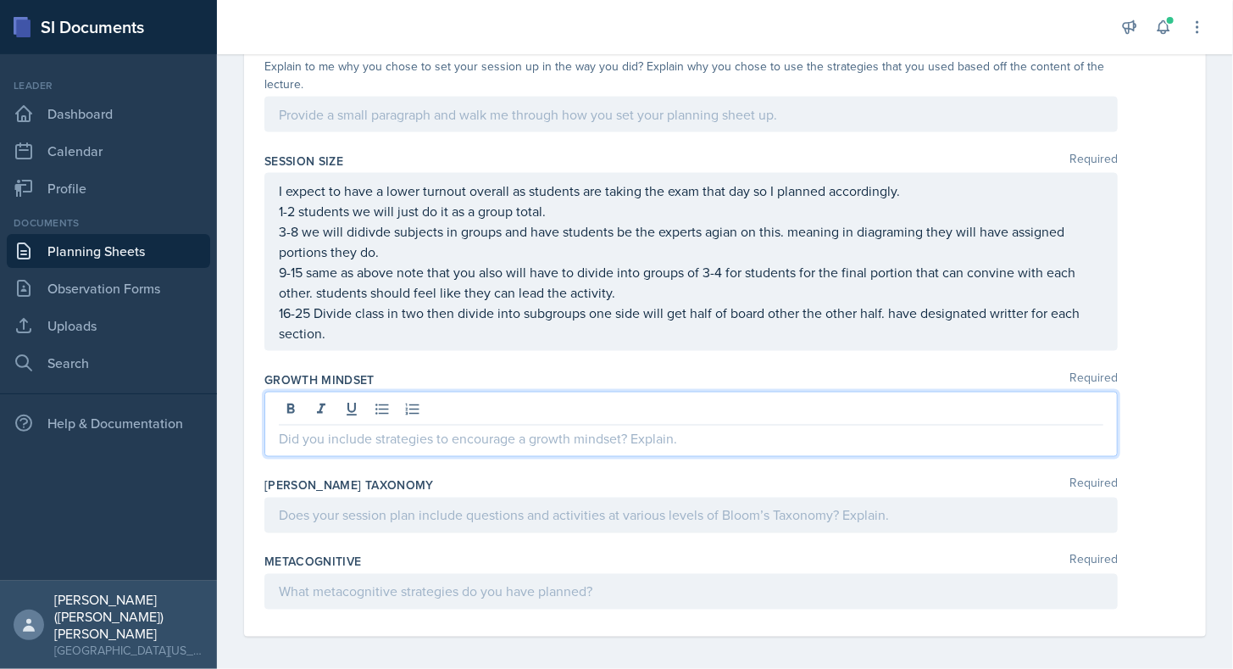
click at [706, 518] on div at bounding box center [691, 516] width 854 height 36
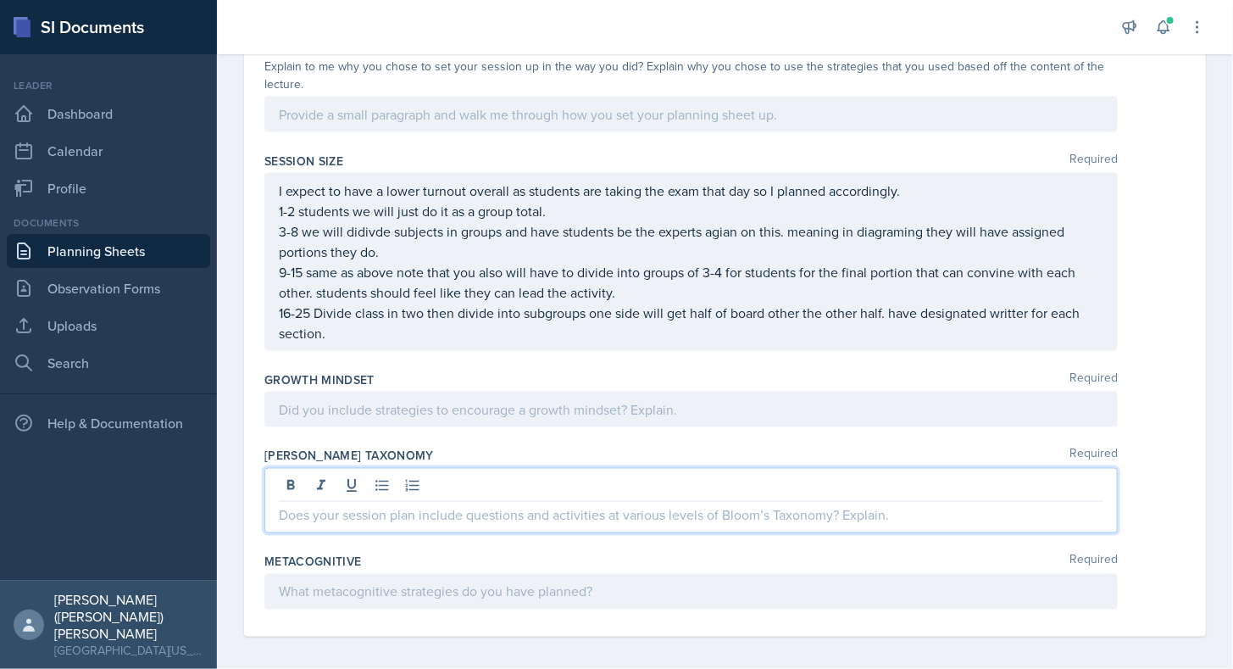
scroll to position [1022, 0]
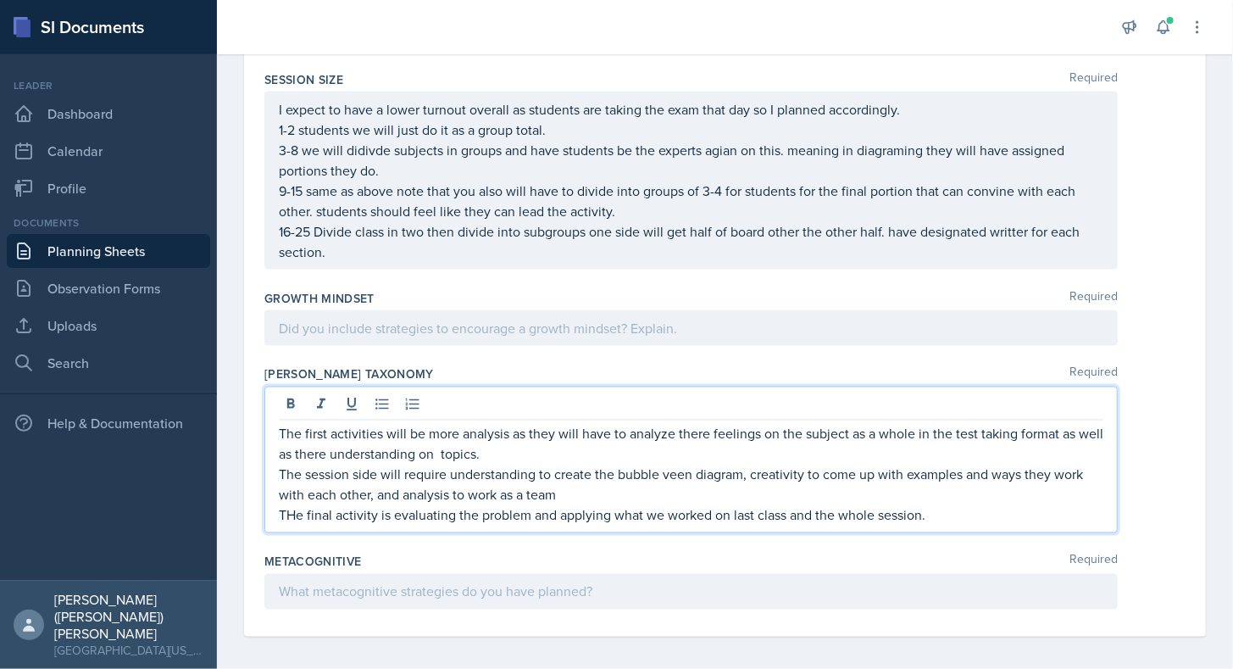
click at [761, 582] on p at bounding box center [691, 592] width 825 height 20
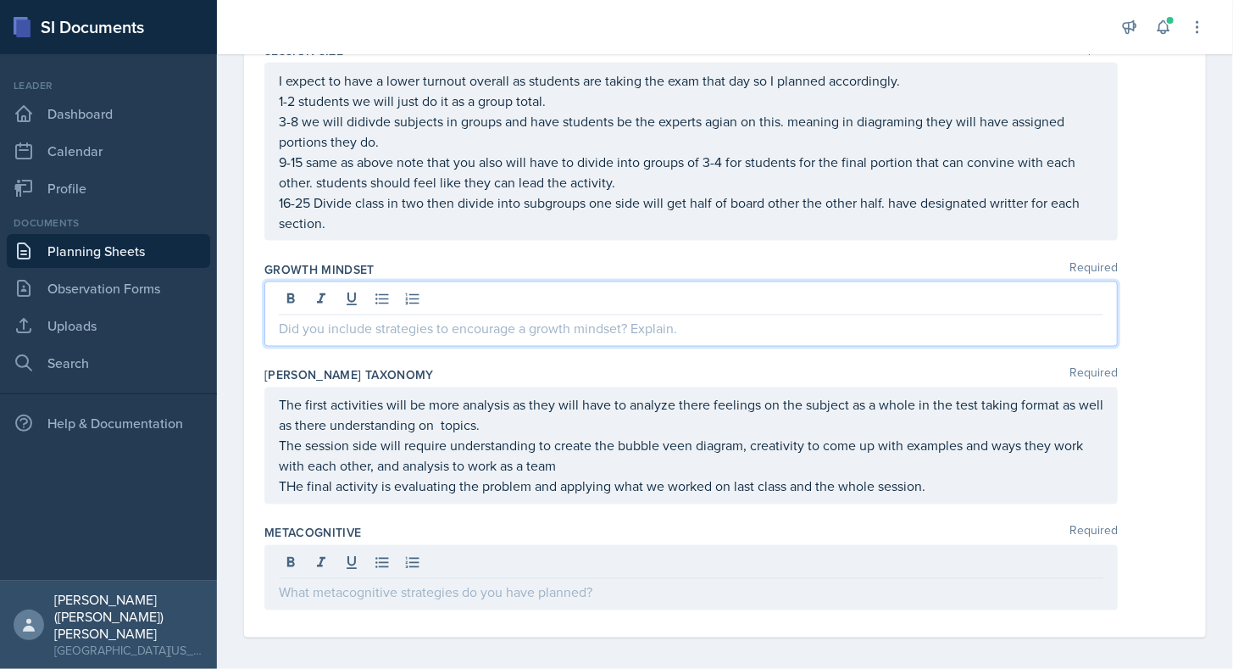
click at [583, 328] on p at bounding box center [691, 329] width 825 height 20
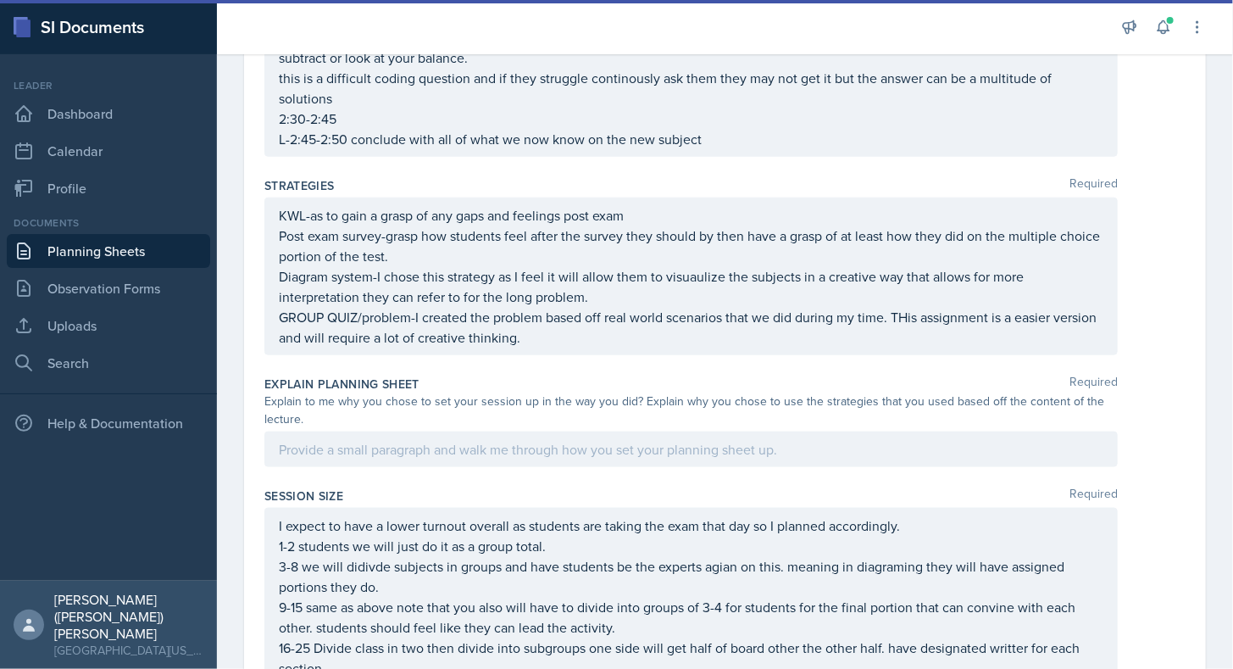
click at [565, 449] on p at bounding box center [691, 449] width 825 height 20
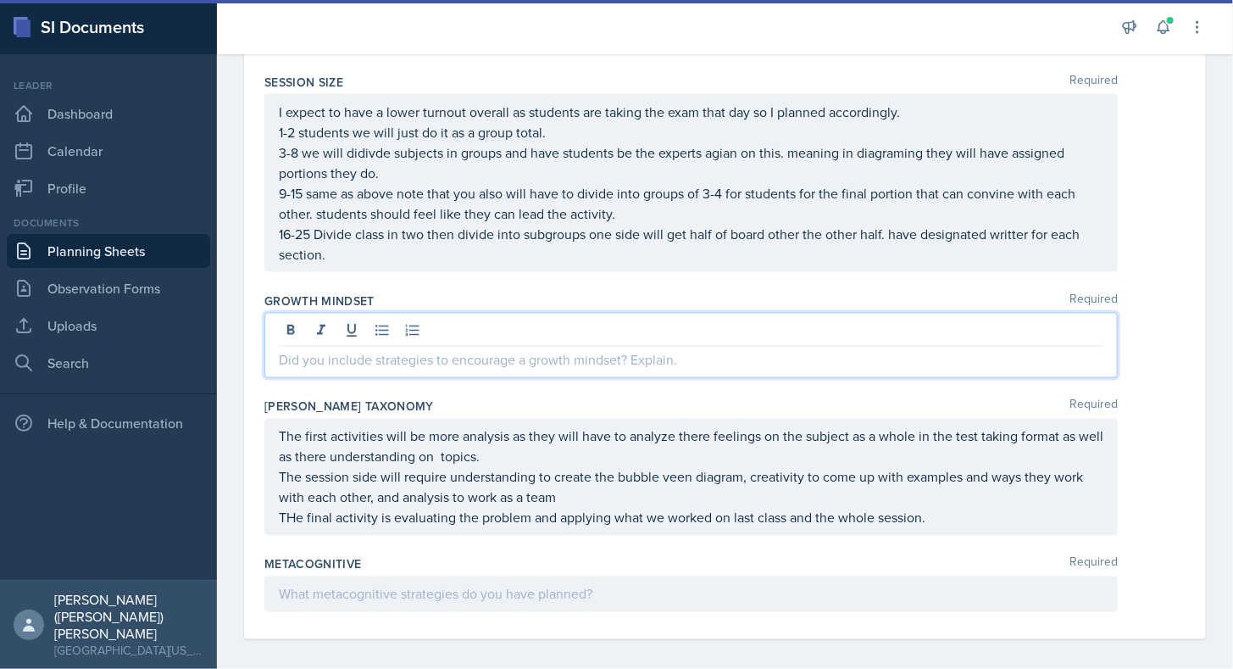
click at [527, 354] on p at bounding box center [691, 360] width 825 height 20
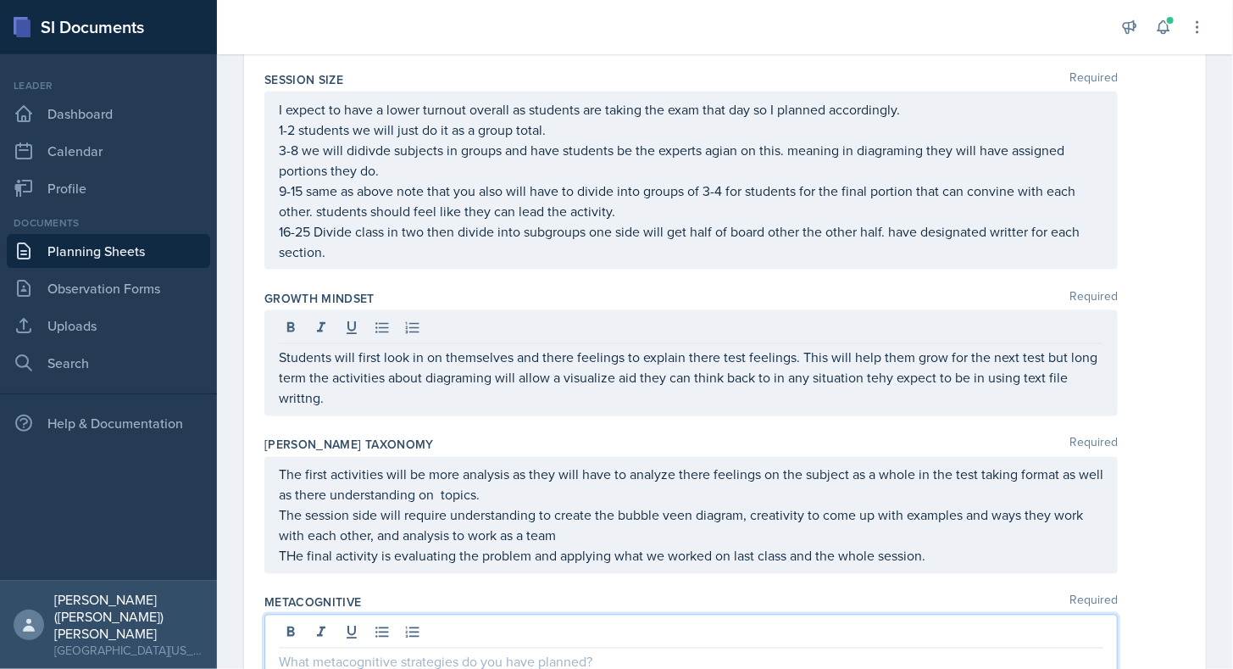
click at [429, 621] on div at bounding box center [691, 647] width 854 height 65
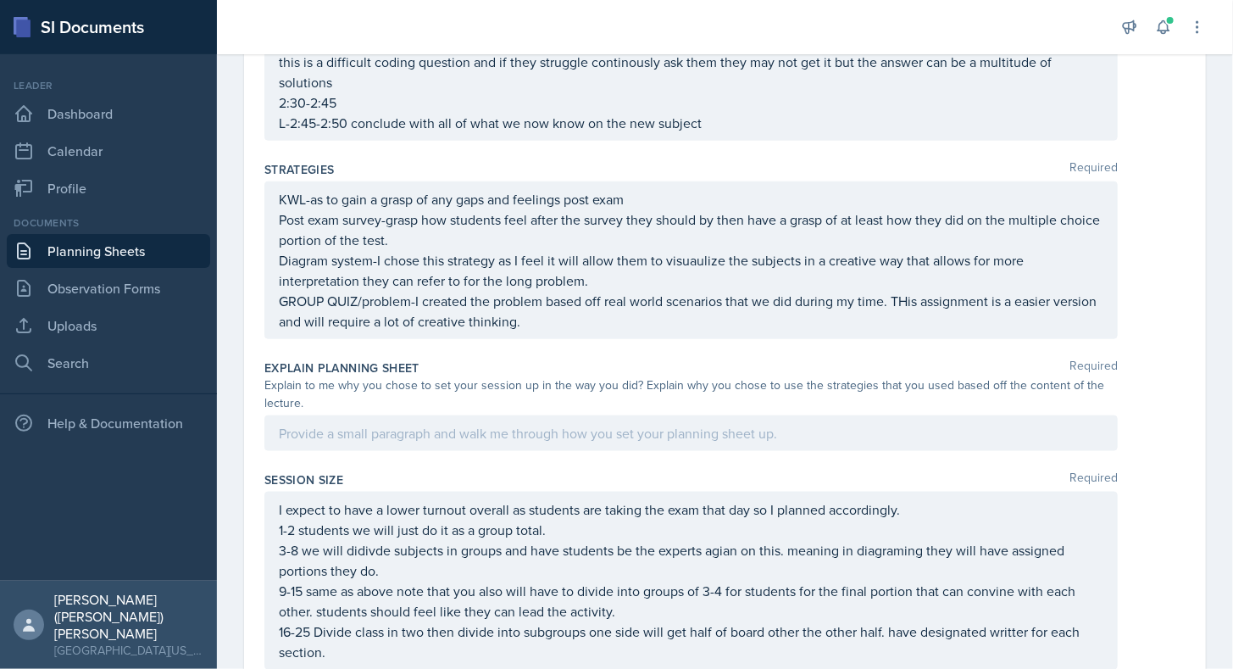
scroll to position [762, 0]
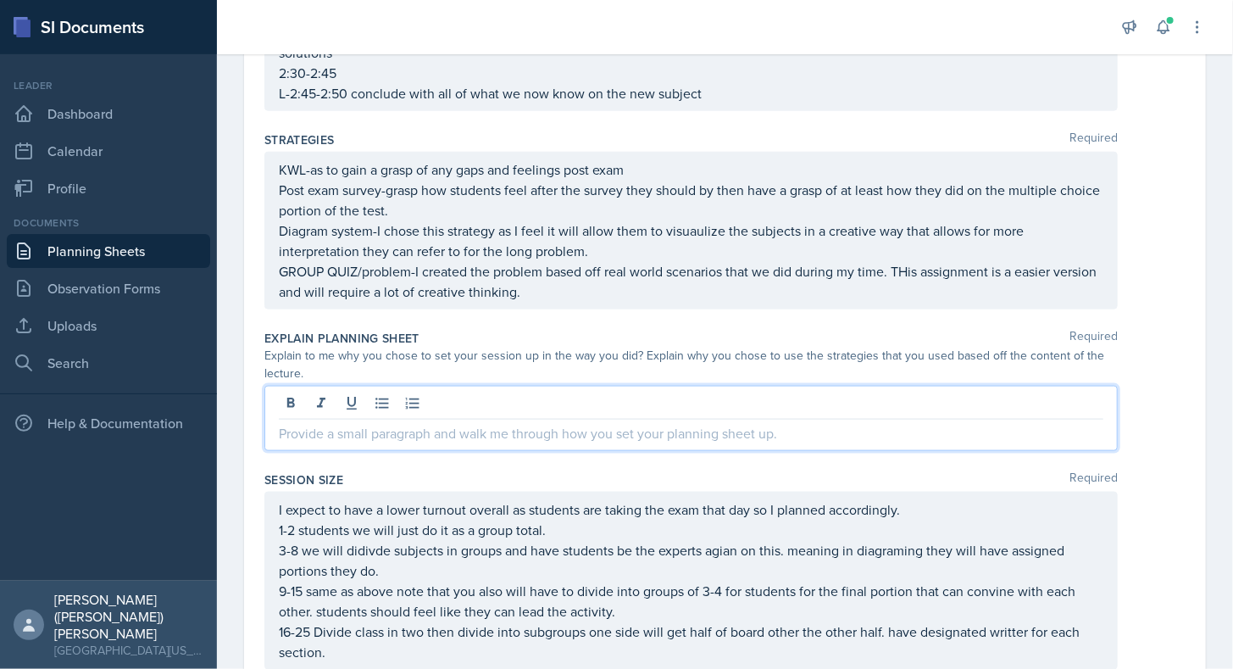
click at [720, 423] on p at bounding box center [691, 433] width 825 height 20
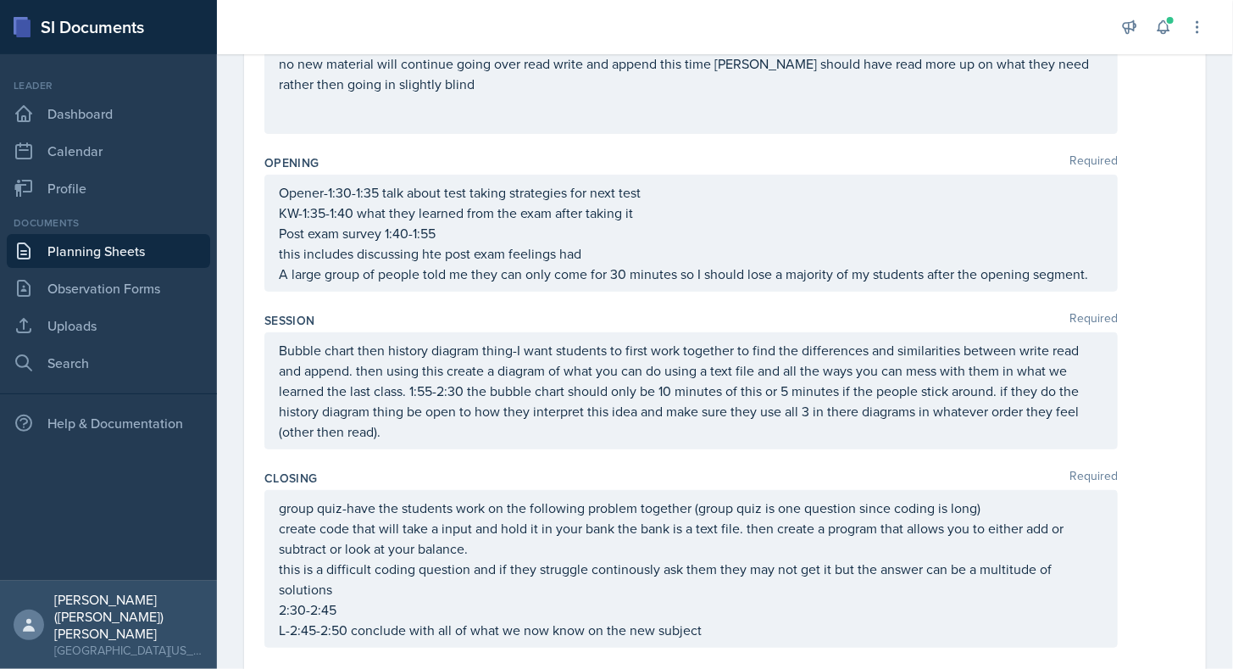
scroll to position [0, 0]
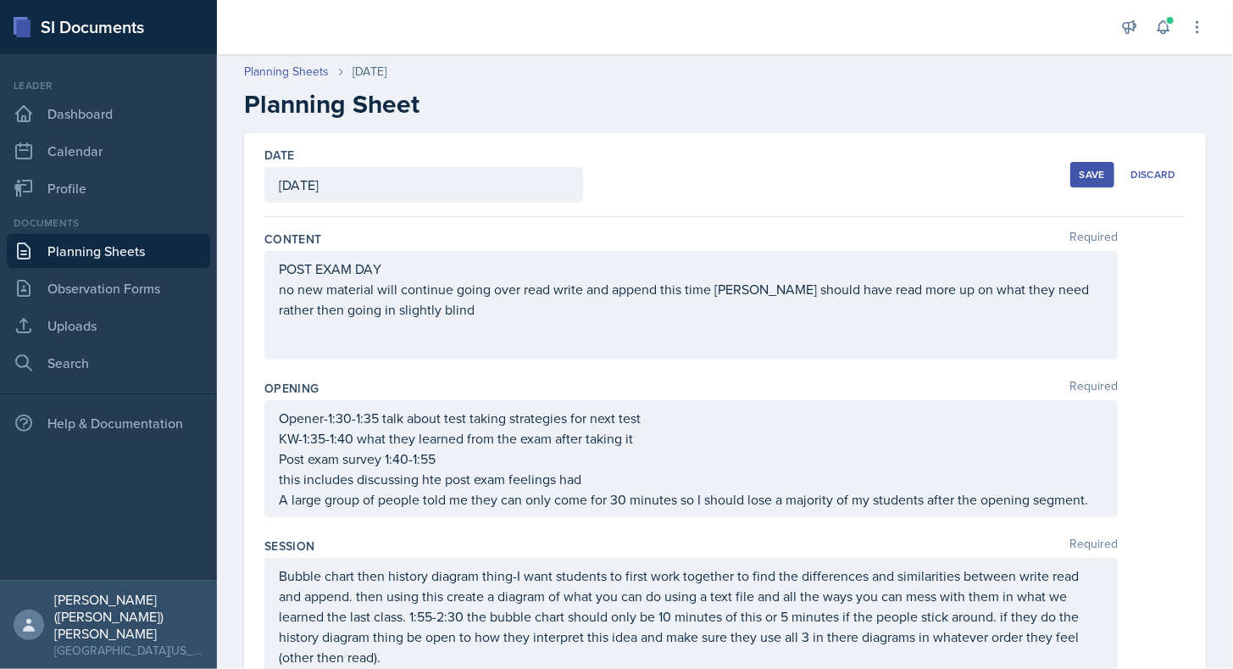
click at [1090, 172] on div "Save" at bounding box center [1092, 175] width 25 height 14
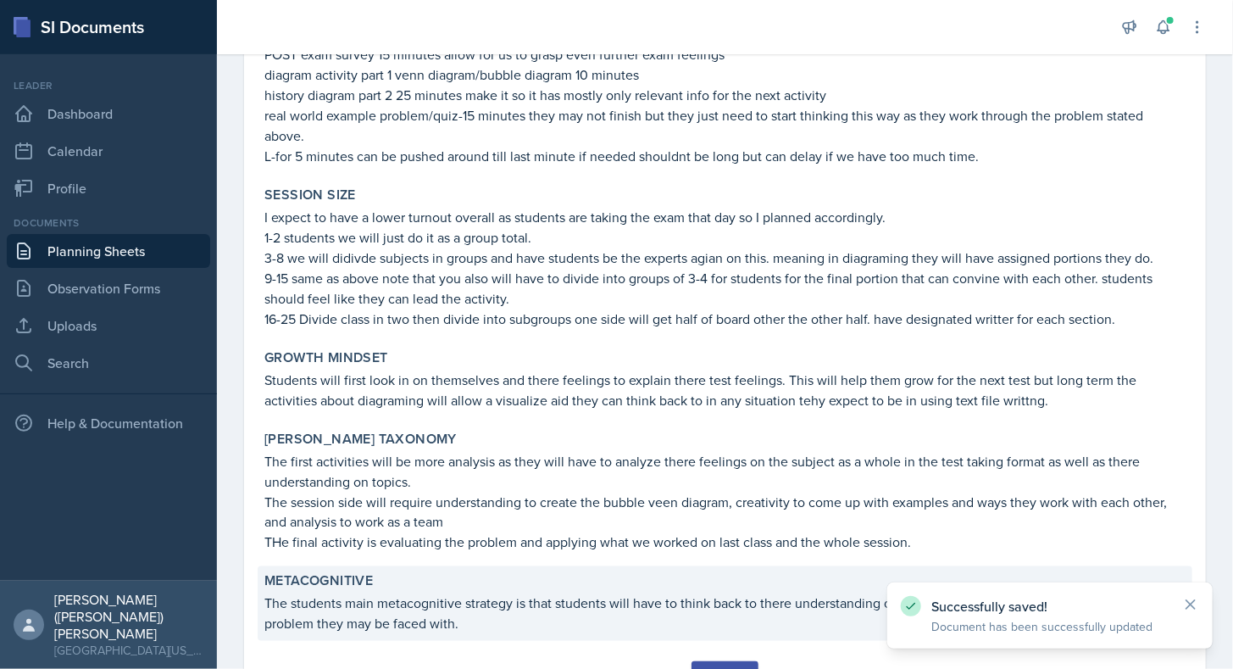
scroll to position [1049, 0]
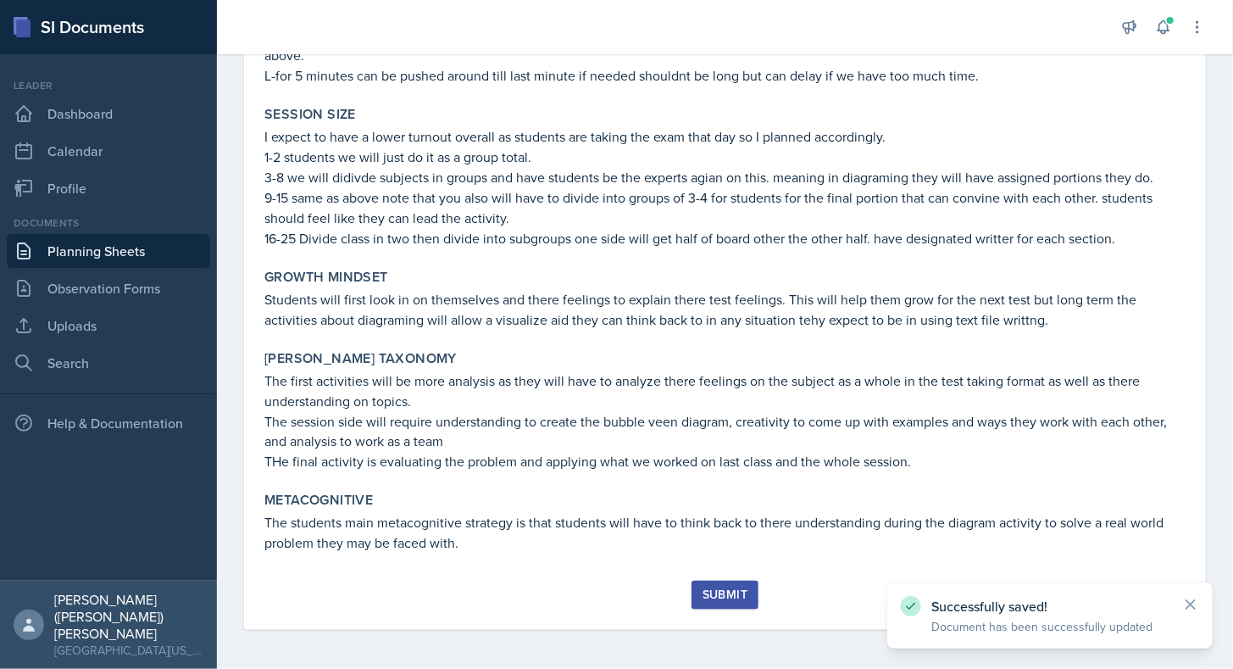
click at [738, 588] on div "Submit" at bounding box center [725, 595] width 45 height 14
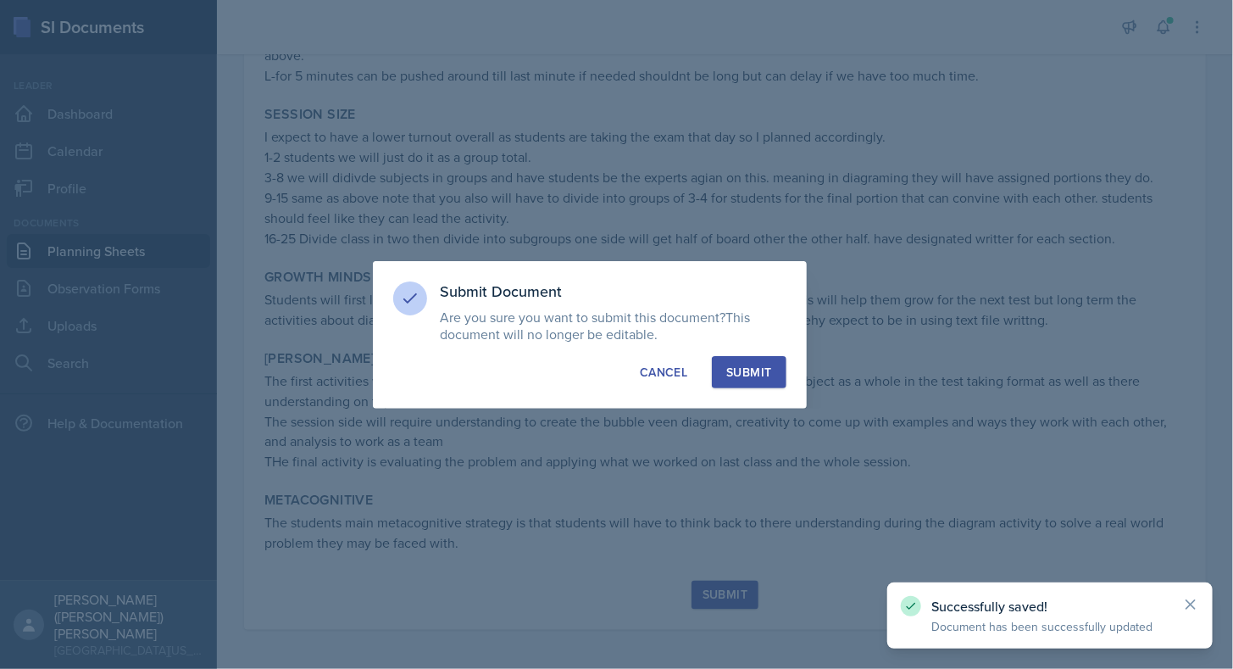
click at [761, 377] on div "Submit" at bounding box center [748, 372] width 45 height 17
